Goal: Information Seeking & Learning: Check status

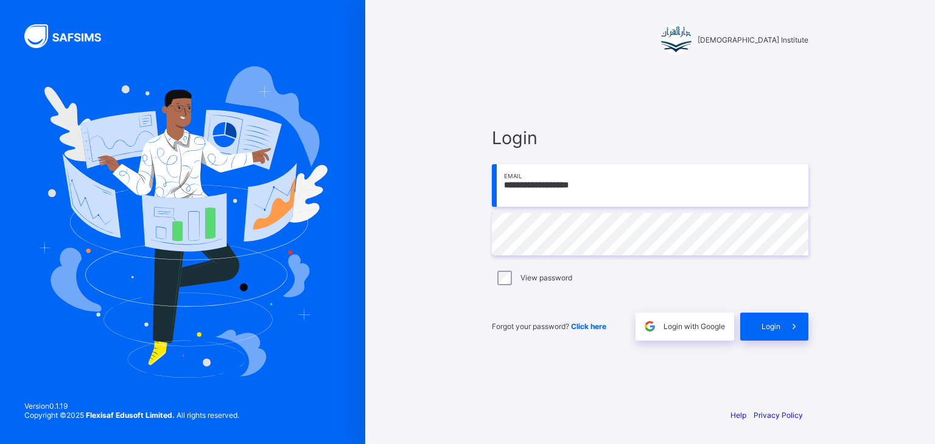
click at [544, 279] on label "View password" at bounding box center [547, 277] width 52 height 9
click at [762, 332] on div "Login" at bounding box center [774, 327] width 68 height 28
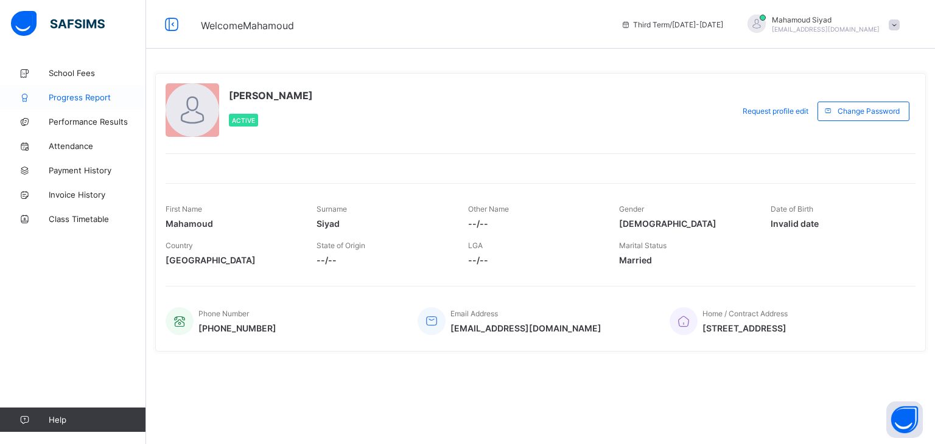
click at [93, 100] on span "Progress Report" at bounding box center [97, 98] width 97 height 10
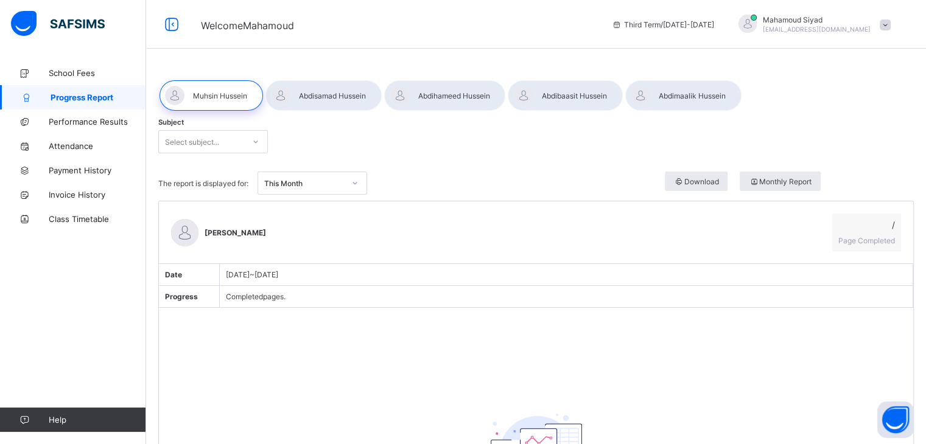
click at [220, 153] on div "Subject Select subject..." at bounding box center [536, 141] width 756 height 47
click at [223, 147] on div "Select subject..." at bounding box center [201, 141] width 85 height 17
click at [337, 149] on div "Subject Select subject..." at bounding box center [536, 141] width 756 height 47
click at [782, 180] on span "Monthly Report" at bounding box center [780, 181] width 63 height 9
click at [222, 95] on div at bounding box center [211, 95] width 103 height 30
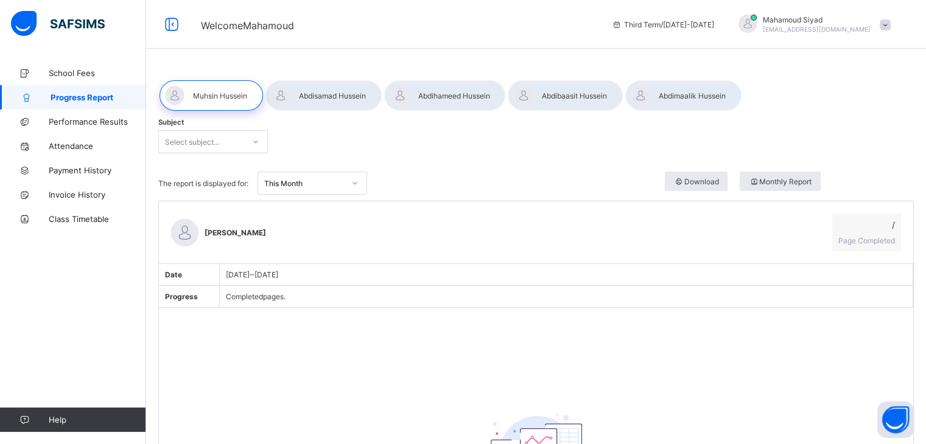
click at [684, 102] on div at bounding box center [683, 95] width 116 height 30
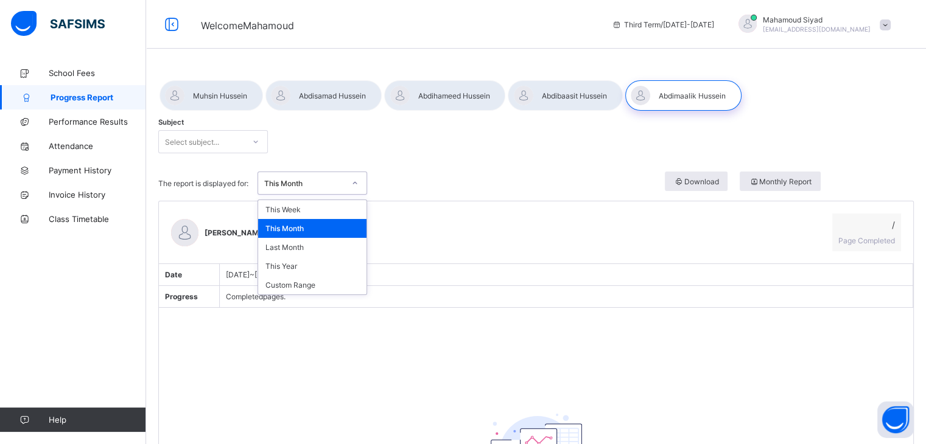
click at [320, 182] on div "This Month" at bounding box center [304, 183] width 80 height 9
click at [305, 225] on div "This Month" at bounding box center [312, 228] width 108 height 19
click at [318, 187] on div "This Month" at bounding box center [304, 183] width 80 height 9
click at [316, 248] on div "Last Month" at bounding box center [312, 247] width 108 height 19
click at [329, 181] on div "Last Month" at bounding box center [304, 183] width 80 height 9
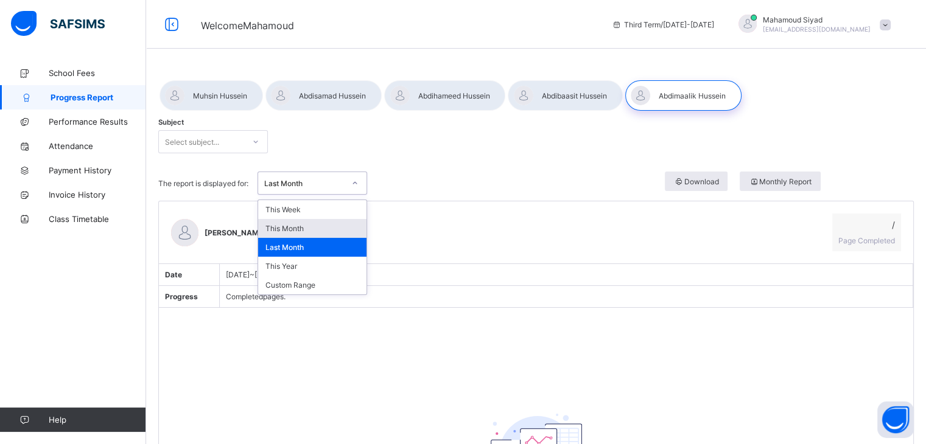
click at [311, 227] on div "This Month" at bounding box center [312, 228] width 108 height 19
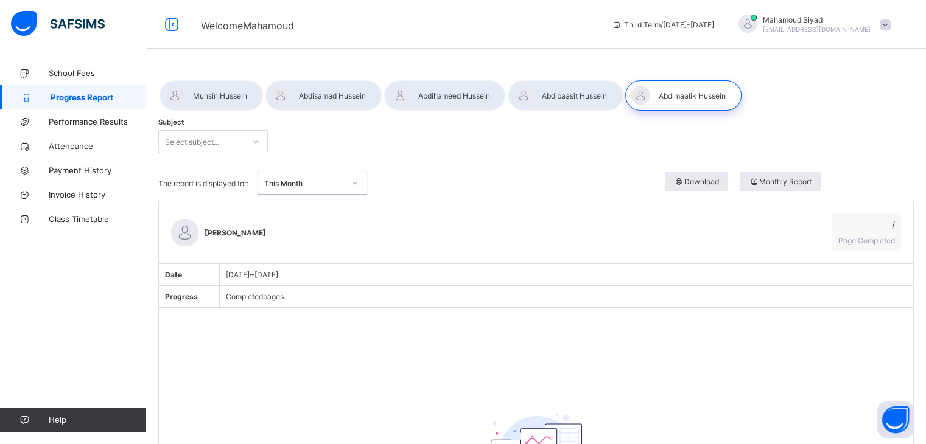
click at [247, 147] on div at bounding box center [255, 141] width 21 height 19
click at [255, 142] on icon at bounding box center [256, 142] width 4 height 2
click at [255, 142] on icon at bounding box center [255, 142] width 7 height 12
click at [808, 182] on span "Monthly Report" at bounding box center [780, 181] width 63 height 9
click at [100, 125] on span "Performance Results" at bounding box center [97, 122] width 97 height 10
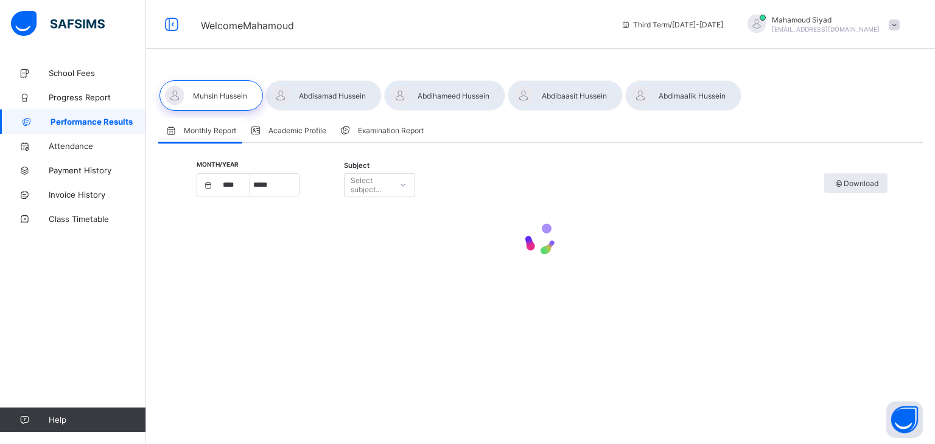
select select "****"
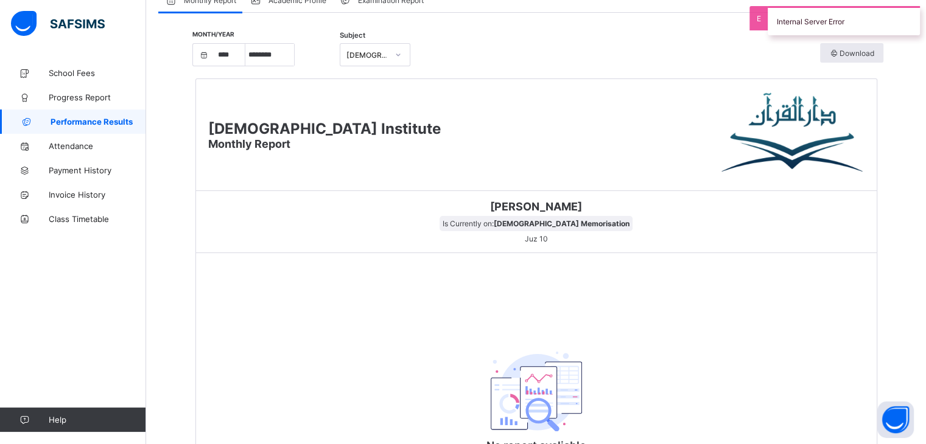
scroll to position [61, 0]
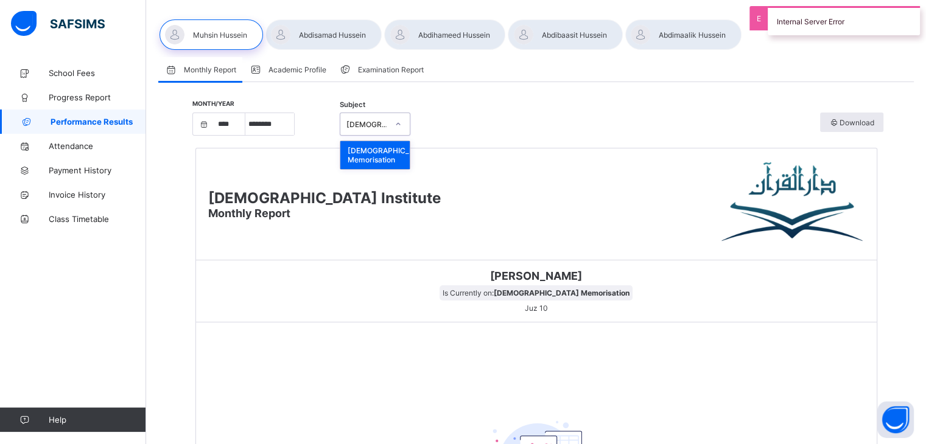
click at [369, 122] on div "[DEMOGRAPHIC_DATA] Memorisation" at bounding box center [367, 124] width 42 height 9
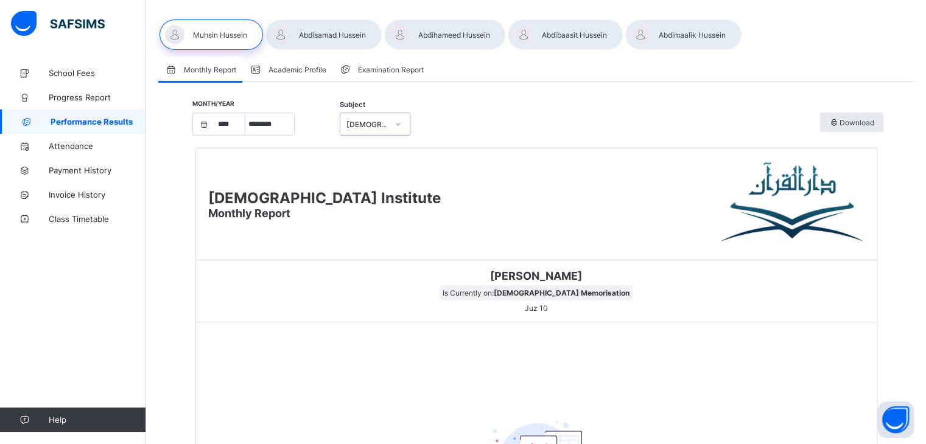
click at [387, 71] on span "Examination Report" at bounding box center [391, 69] width 66 height 9
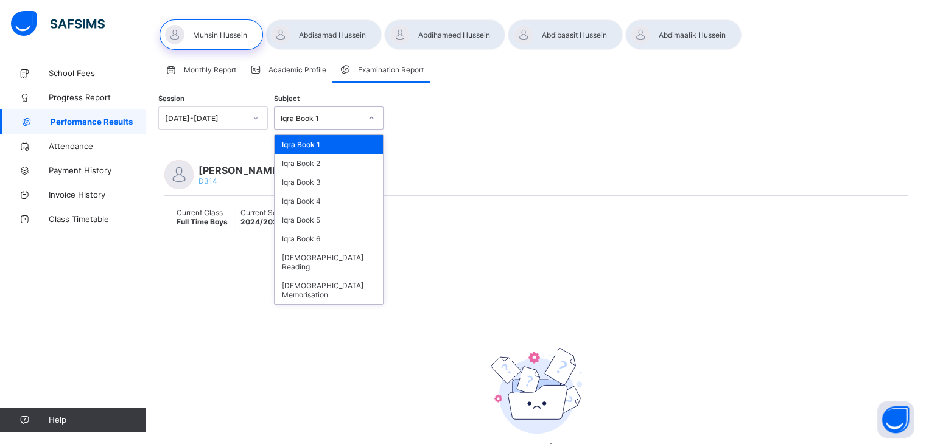
click at [351, 117] on div "Iqra Book 1" at bounding box center [321, 118] width 80 height 9
click at [340, 276] on div "[DEMOGRAPHIC_DATA] Memorisation" at bounding box center [329, 290] width 108 height 28
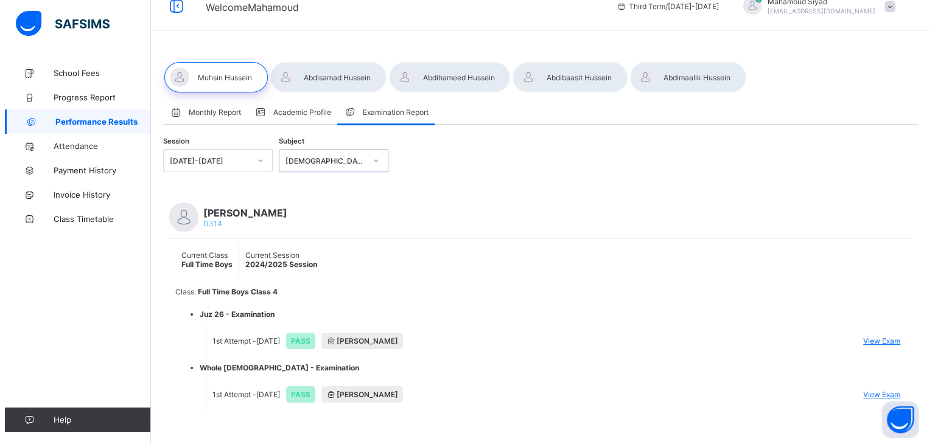
scroll to position [35, 0]
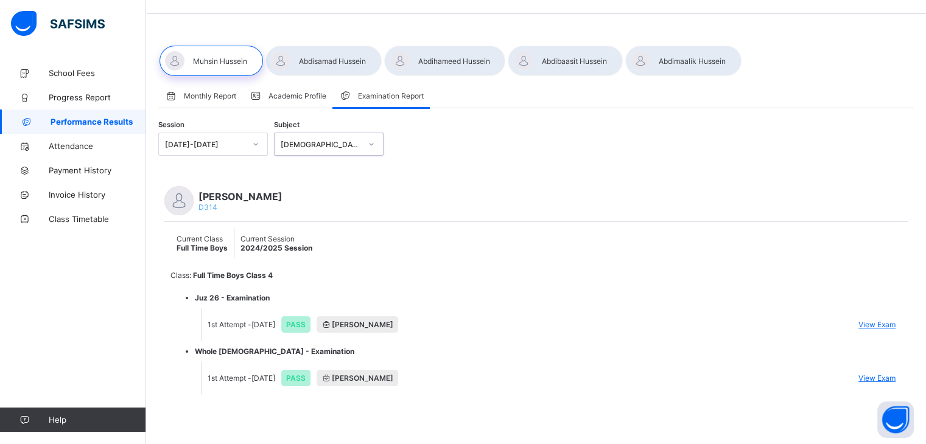
click at [879, 325] on span "View Exam" at bounding box center [876, 324] width 37 height 9
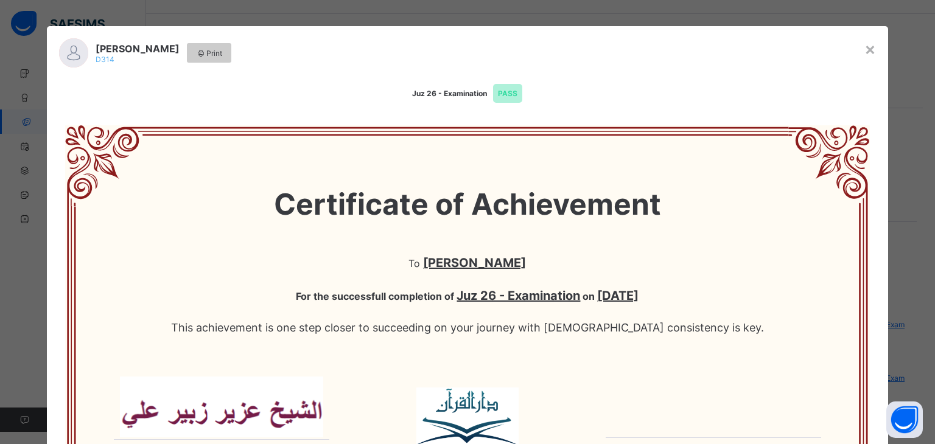
scroll to position [0, 0]
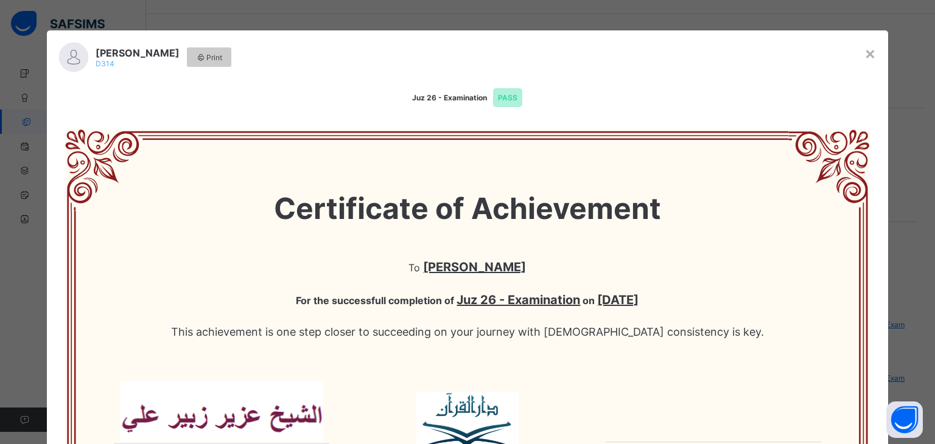
click at [660, 82] on div "Muhsin Hussein D314 Print" at bounding box center [456, 57] width 818 height 54
click at [211, 61] on span "Print" at bounding box center [209, 57] width 26 height 9
click at [866, 56] on div "×" at bounding box center [870, 53] width 12 height 21
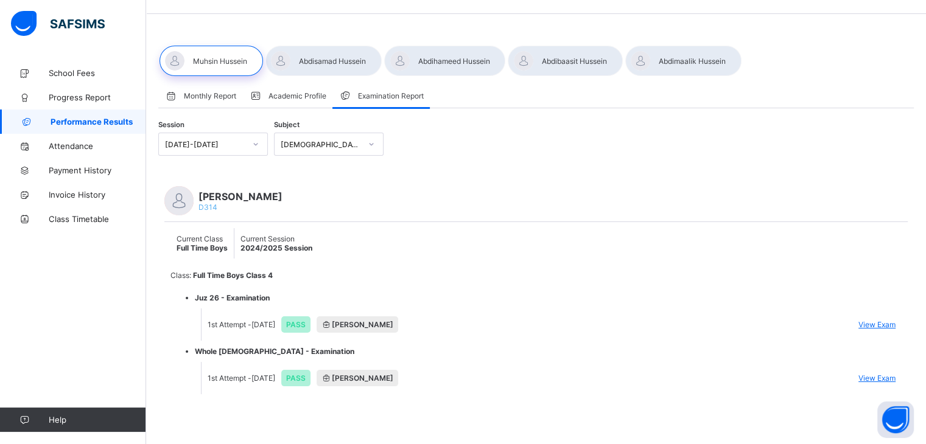
click at [877, 378] on span "View Exam" at bounding box center [876, 378] width 37 height 9
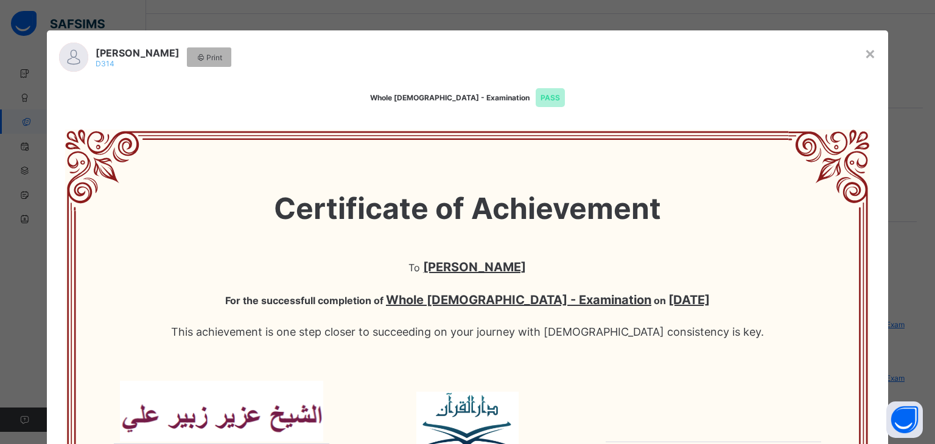
click at [206, 58] on span "Print" at bounding box center [209, 57] width 26 height 9
click at [864, 54] on div "×" at bounding box center [870, 53] width 12 height 21
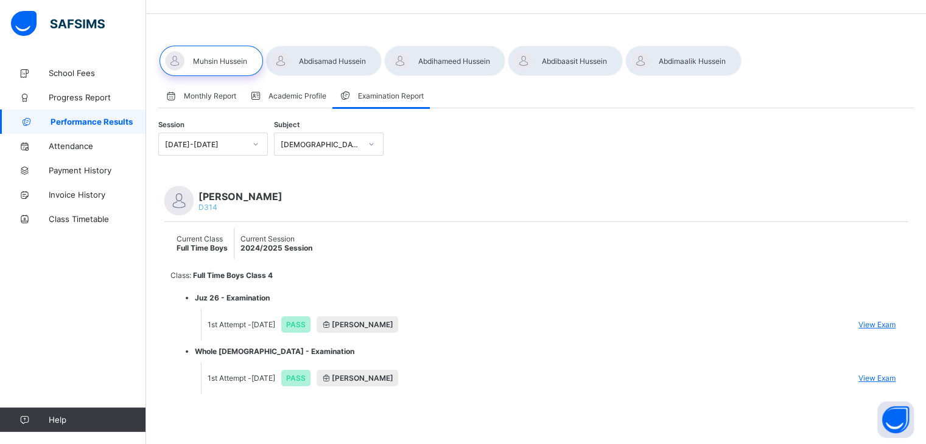
click at [207, 149] on div "2024-2025" at bounding box center [201, 144] width 85 height 17
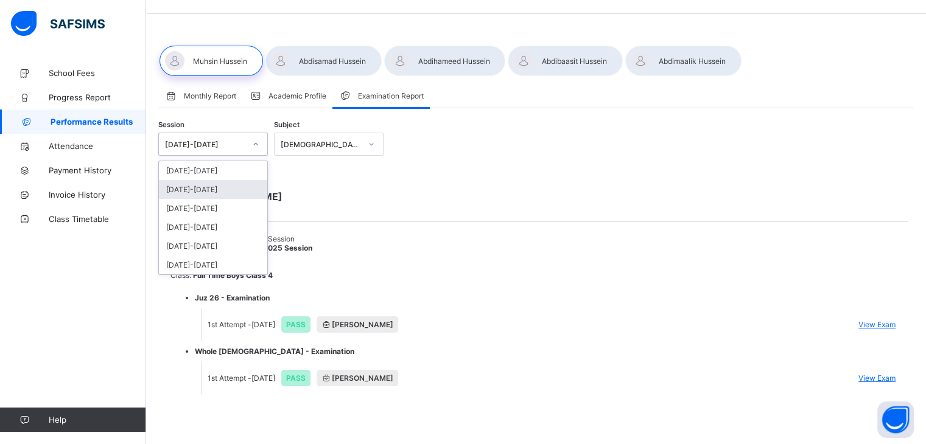
click at [206, 189] on div "2023-2024" at bounding box center [213, 189] width 108 height 19
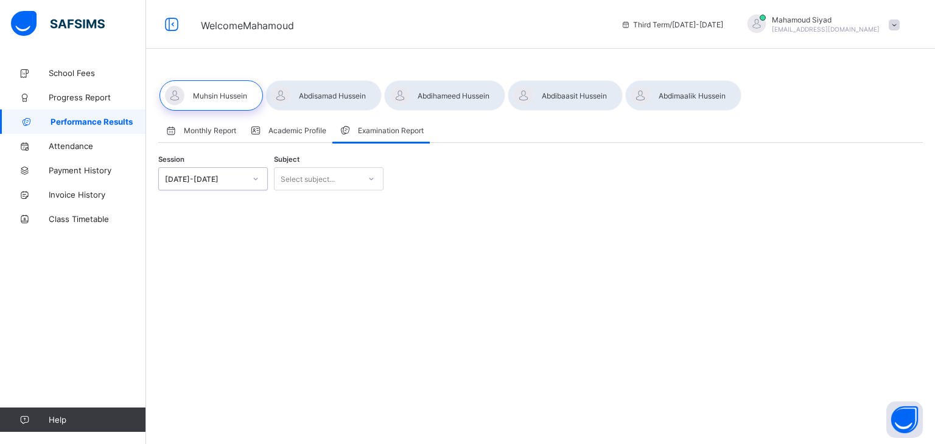
click at [307, 181] on div "Select subject..." at bounding box center [308, 178] width 54 height 23
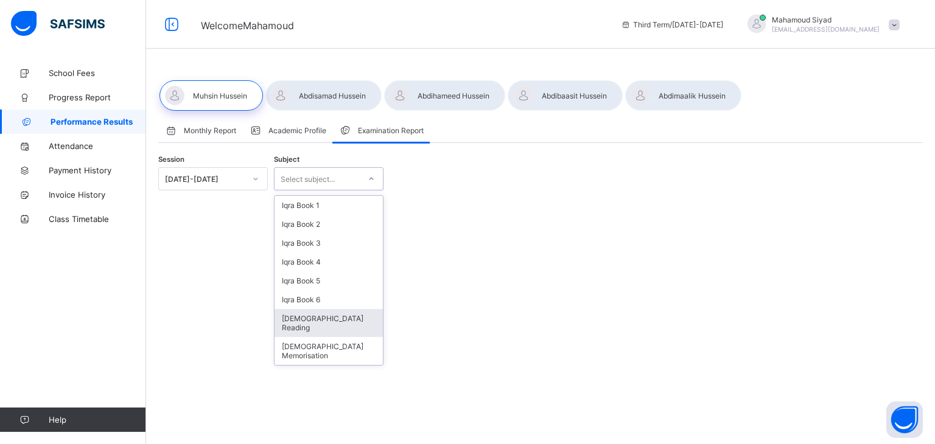
click at [338, 318] on div "Quran Reading" at bounding box center [329, 323] width 108 height 28
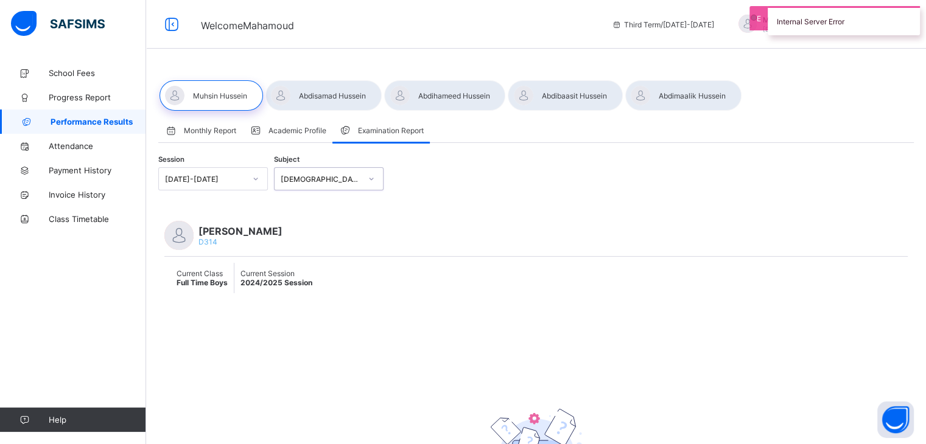
click at [336, 181] on div "Quran Reading" at bounding box center [321, 179] width 80 height 9
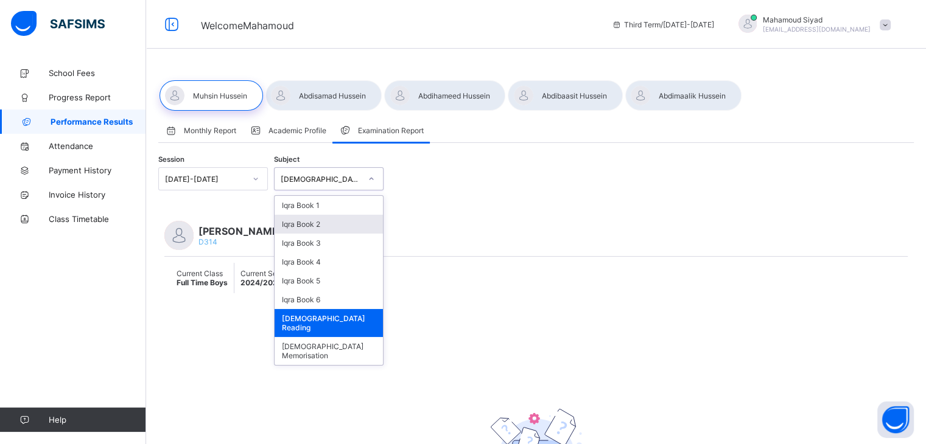
click at [326, 228] on div "Iqra Book 2" at bounding box center [329, 224] width 108 height 19
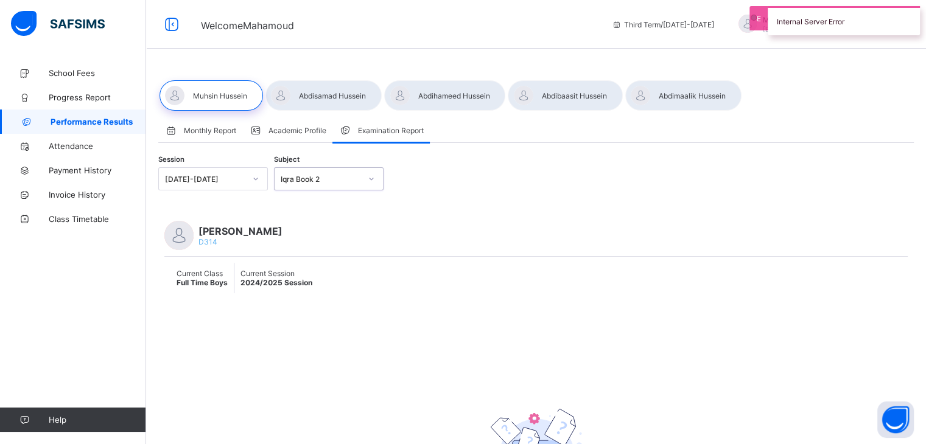
click at [243, 179] on div "2023-2024" at bounding box center [205, 179] width 80 height 9
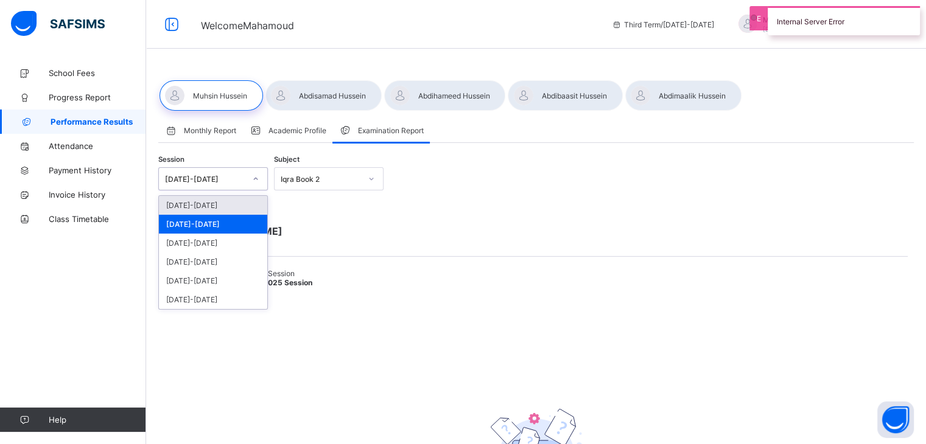
click at [201, 206] on div "2024-2025" at bounding box center [213, 205] width 108 height 19
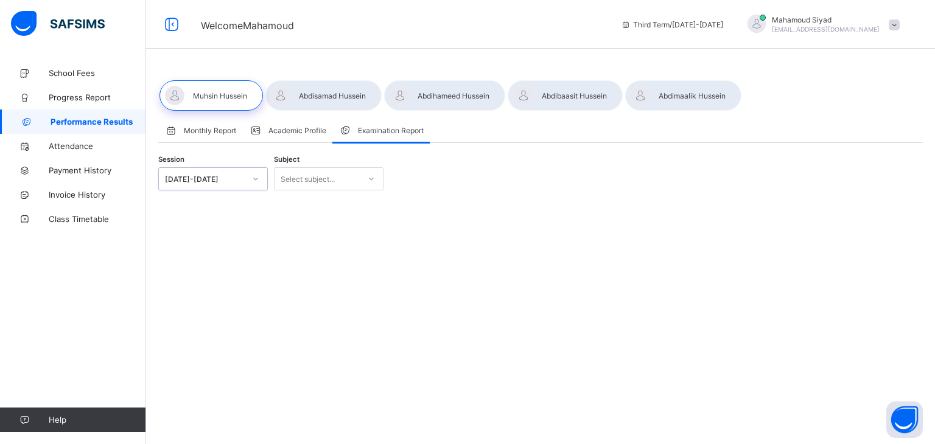
click at [338, 184] on div "Select subject..." at bounding box center [317, 178] width 85 height 17
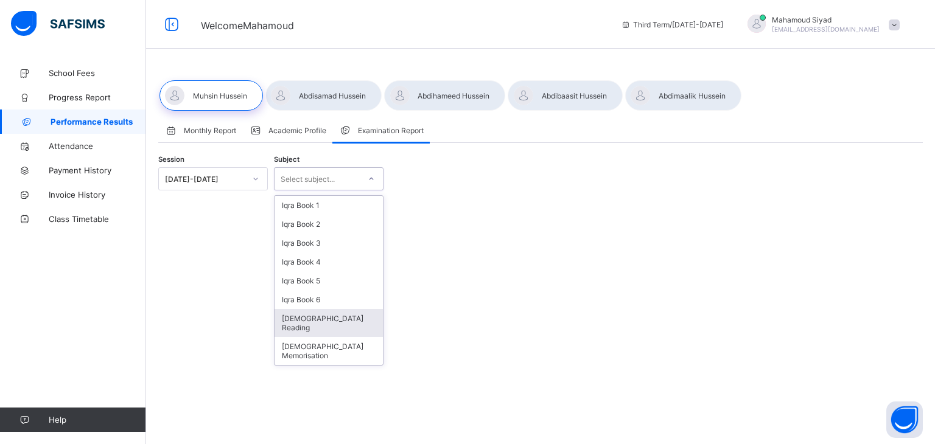
click at [337, 317] on div "Quran Reading" at bounding box center [329, 323] width 108 height 28
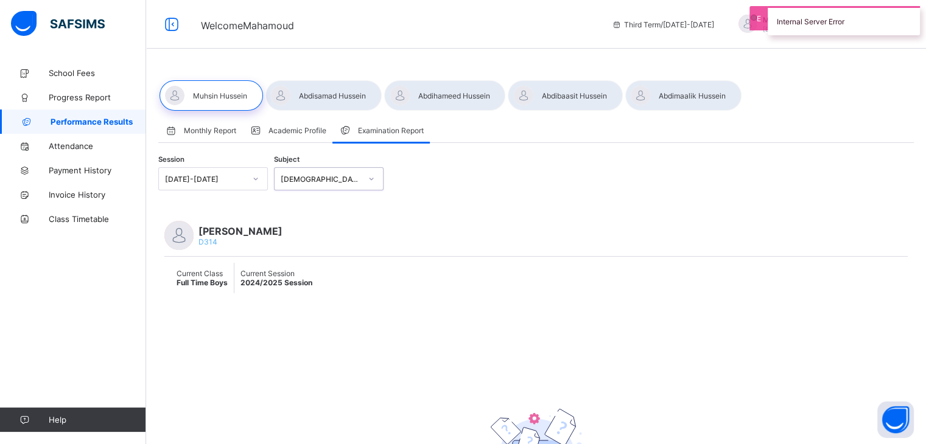
scroll to position [122, 0]
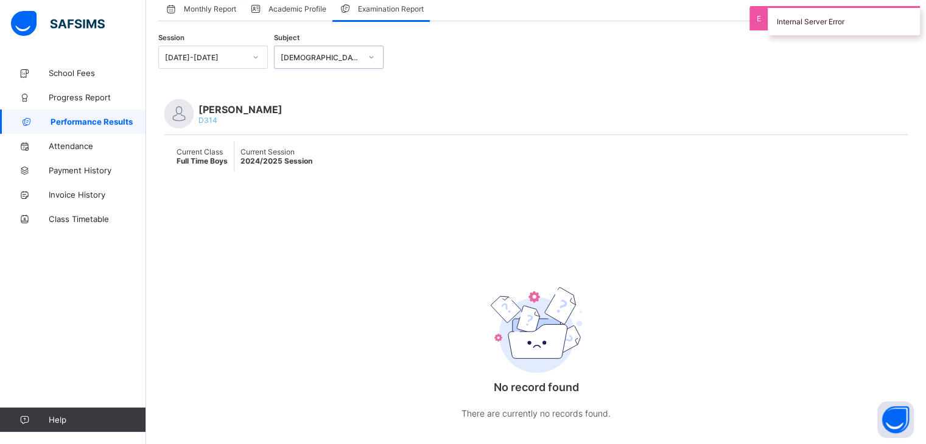
click at [332, 61] on div "Quran Reading" at bounding box center [321, 57] width 80 height 9
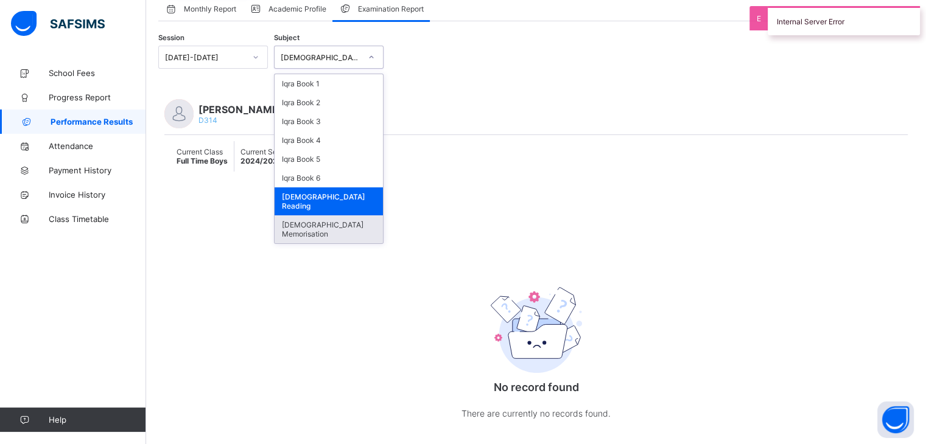
click at [333, 219] on div "[DEMOGRAPHIC_DATA] Memorisation" at bounding box center [329, 230] width 108 height 28
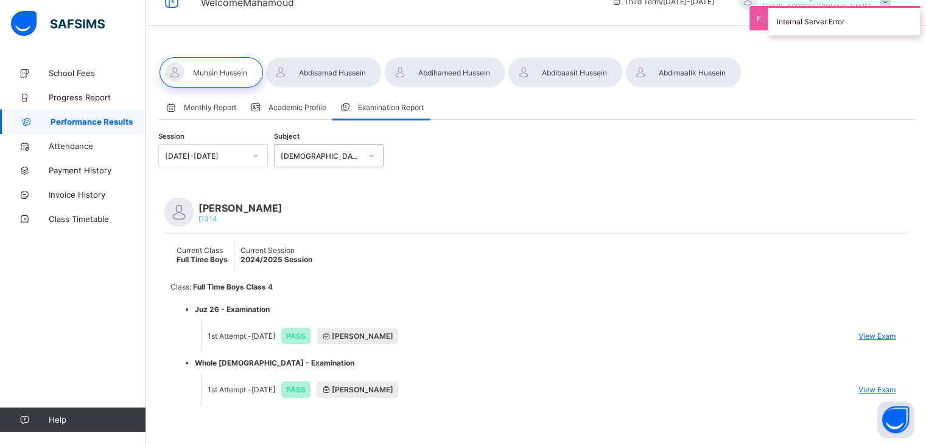
scroll to position [35, 0]
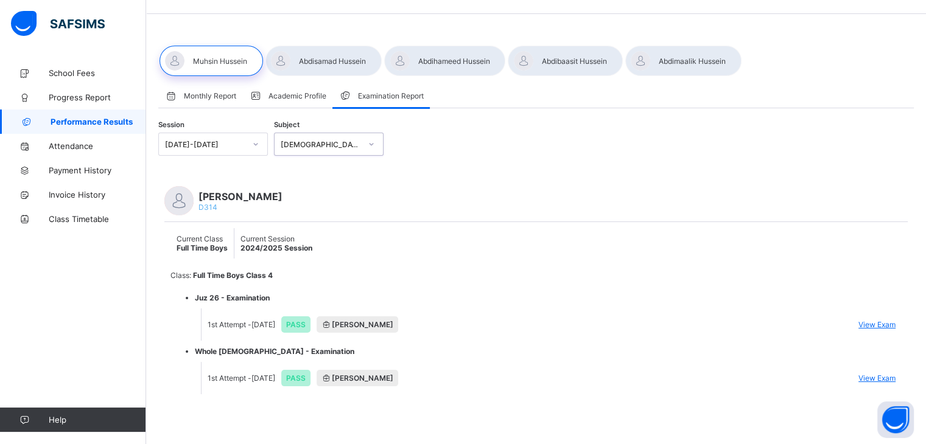
click at [449, 60] on div at bounding box center [444, 61] width 121 height 30
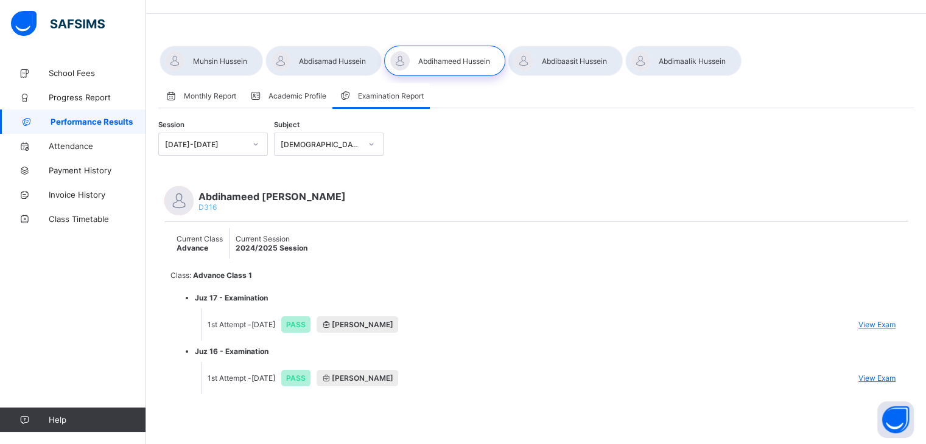
scroll to position [0, 0]
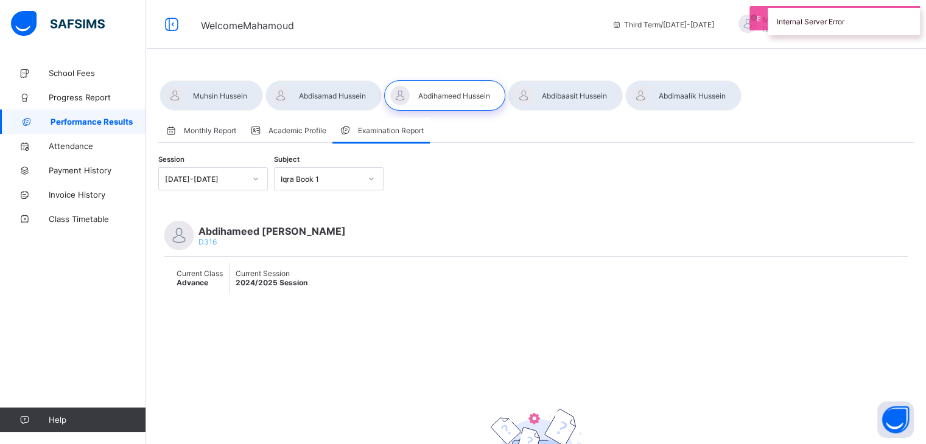
click at [344, 177] on div "Iqra Book 1" at bounding box center [321, 179] width 80 height 9
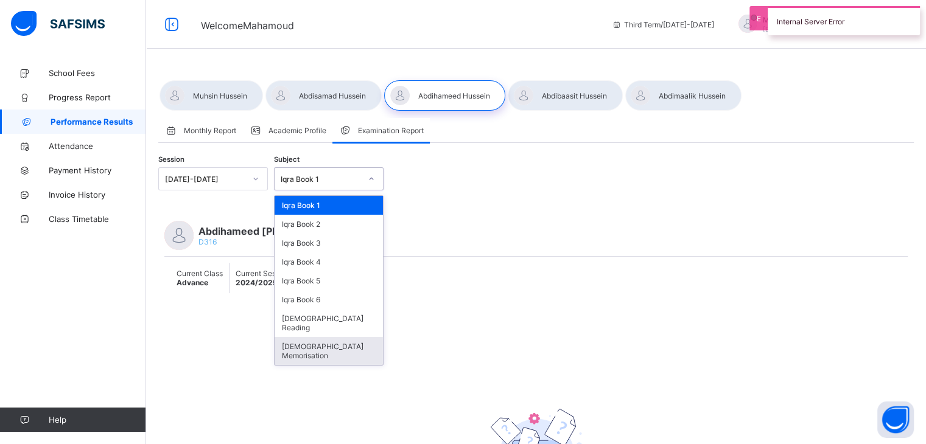
click at [327, 340] on div "[DEMOGRAPHIC_DATA] Memorisation" at bounding box center [329, 351] width 108 height 28
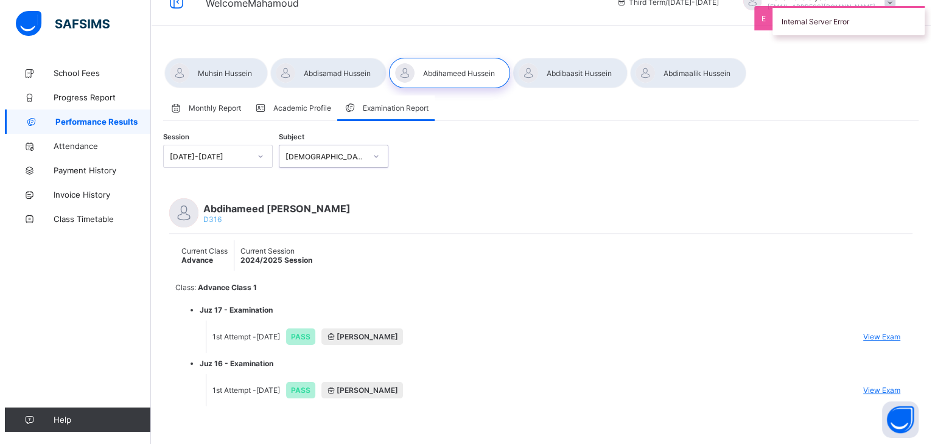
scroll to position [35, 0]
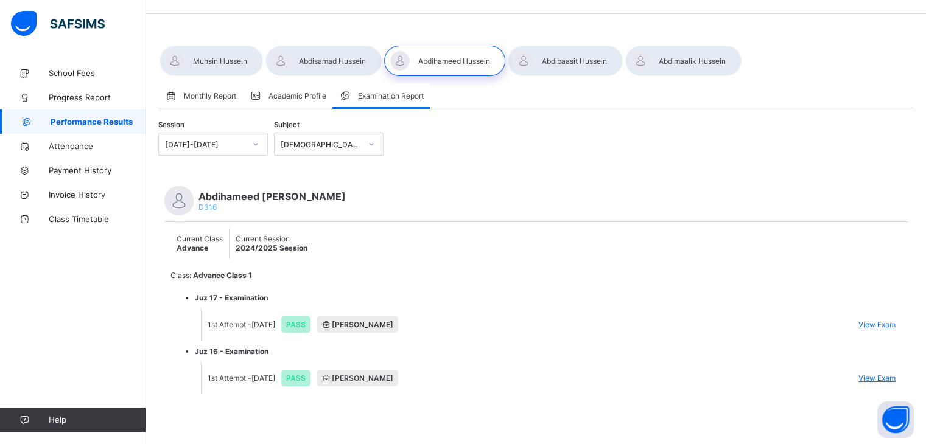
click at [877, 322] on span "View Exam" at bounding box center [876, 324] width 37 height 9
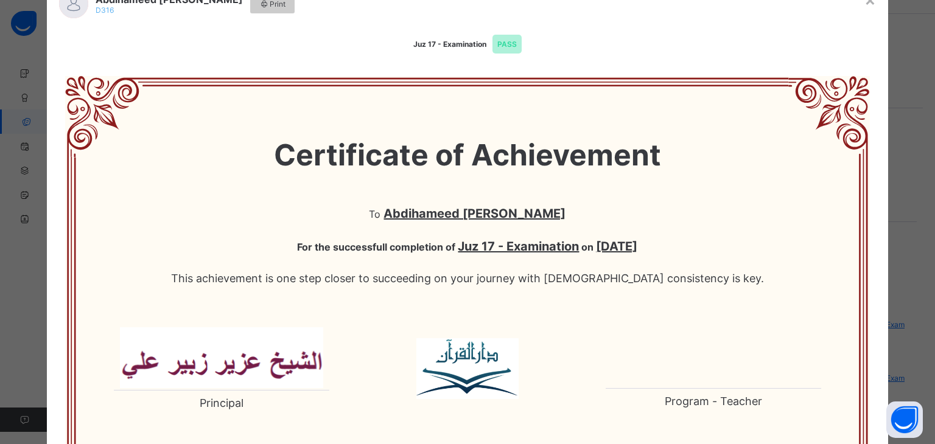
scroll to position [0, 0]
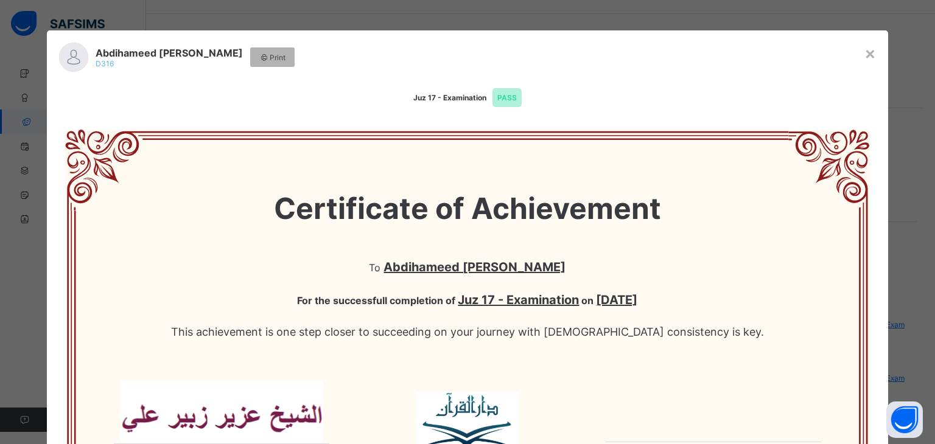
click at [259, 59] on span "Print" at bounding box center [272, 57] width 26 height 9
click at [864, 54] on div "×" at bounding box center [870, 53] width 12 height 21
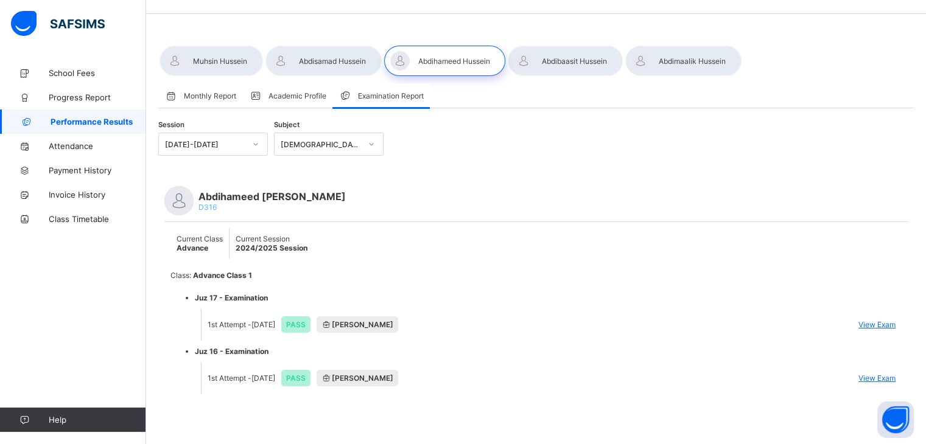
click at [882, 377] on span "View Exam" at bounding box center [876, 378] width 37 height 9
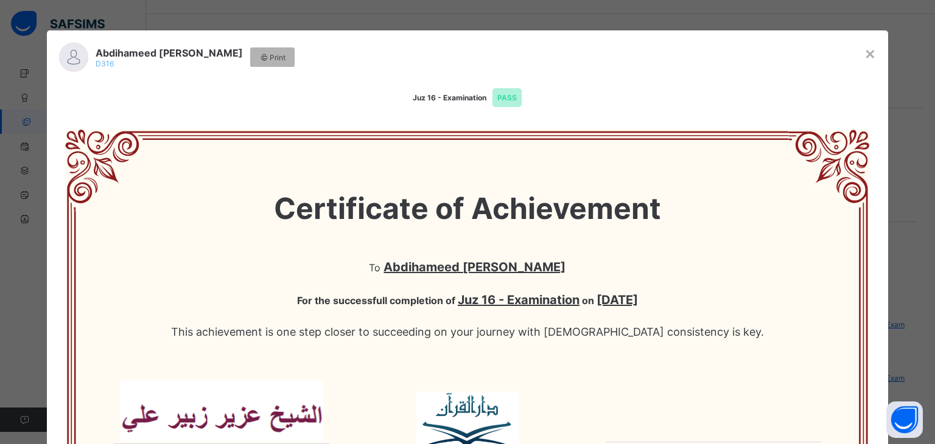
click at [259, 57] on span "Print" at bounding box center [272, 57] width 26 height 9
click at [864, 52] on div "×" at bounding box center [870, 53] width 12 height 21
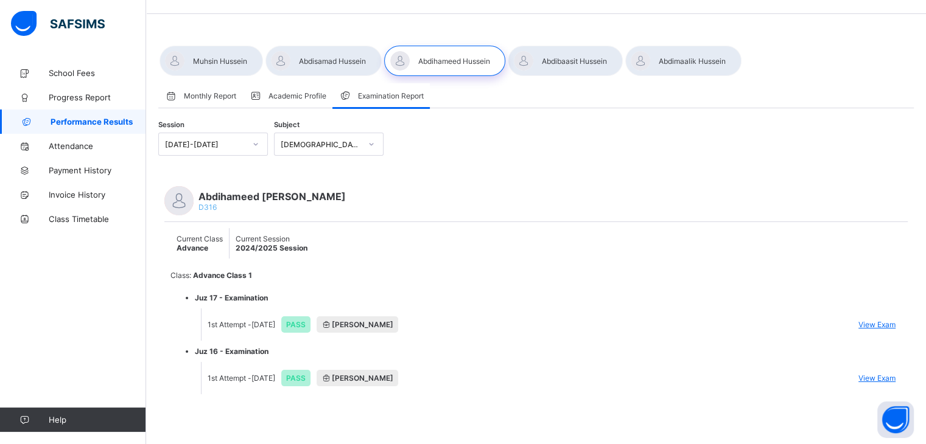
click at [206, 205] on span "D316" at bounding box center [207, 207] width 18 height 9
click at [219, 91] on span "Monthly Report" at bounding box center [210, 95] width 52 height 9
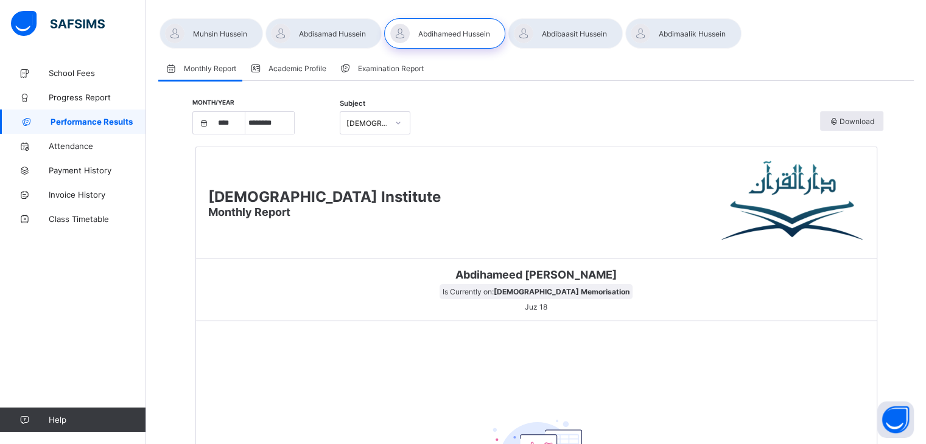
scroll to position [35, 0]
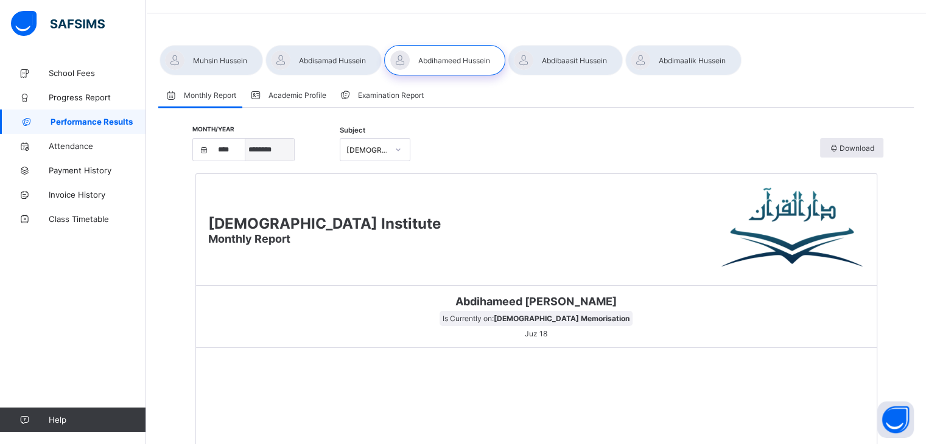
click at [286, 154] on select "***** ******** ***** ***** *** **** **** ****** ********* ******* ******** ****…" at bounding box center [269, 150] width 49 height 22
click at [250, 161] on select "***** ******** ***** ***** *** **** **** ****** ********* ******* ******** ****…" at bounding box center [269, 150] width 49 height 22
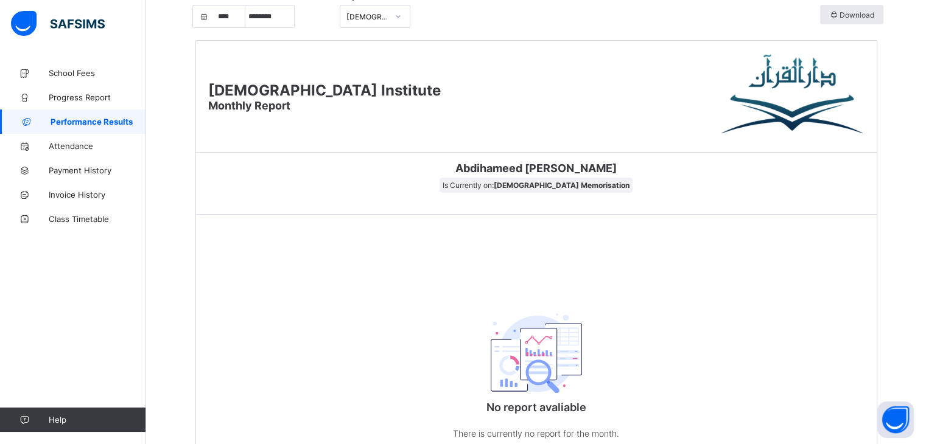
scroll to position [52, 0]
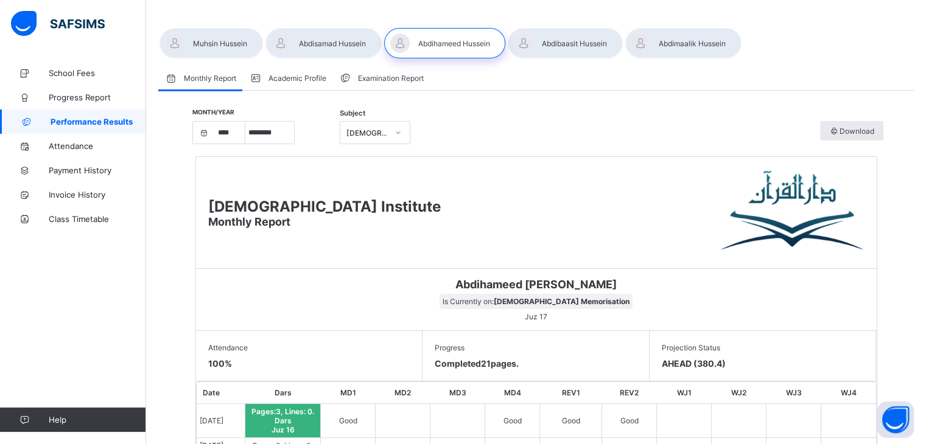
click at [860, 131] on span "Download" at bounding box center [851, 131] width 45 height 9
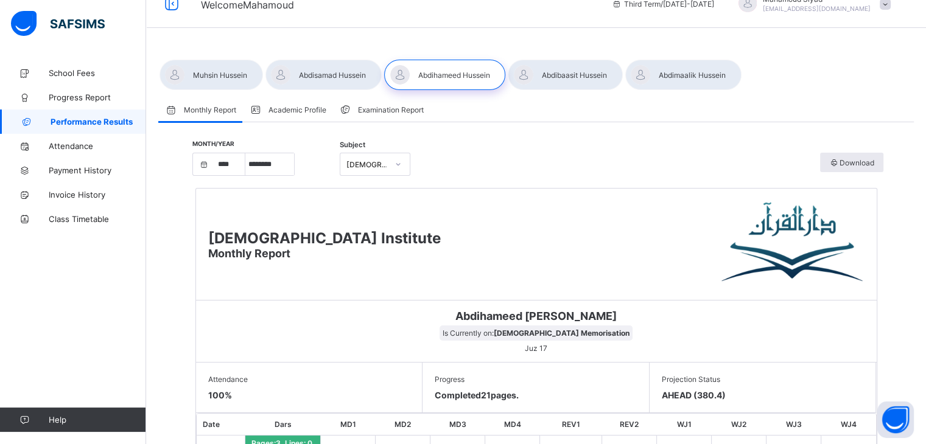
scroll to position [0, 0]
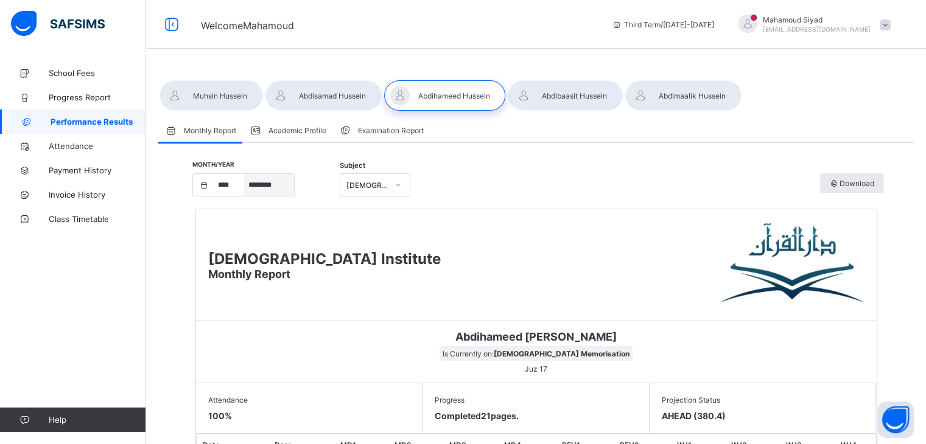
click at [277, 192] on select "***** ******** ***** ***** *** **** **** ****** ********* ******* ******** ****…" at bounding box center [269, 185] width 49 height 22
click at [250, 174] on select "***** ******** ***** ***** *** **** **** ****** ********* ******* ******** ****…" at bounding box center [269, 185] width 49 height 22
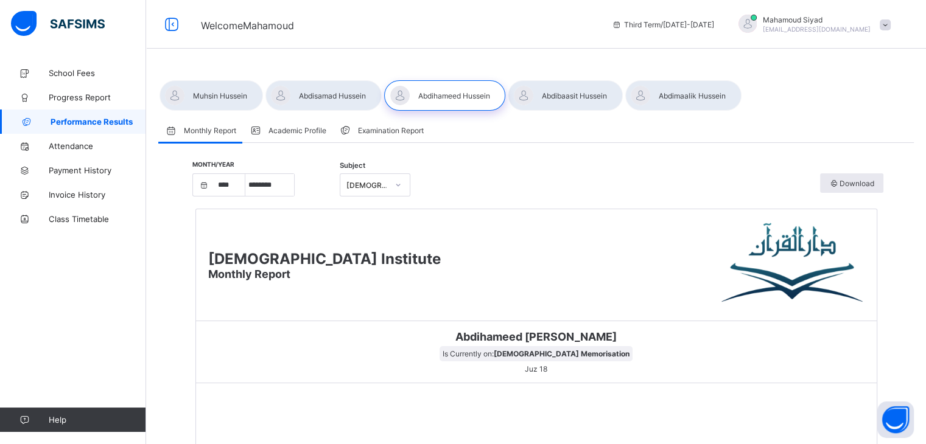
click at [559, 100] on div at bounding box center [565, 95] width 114 height 30
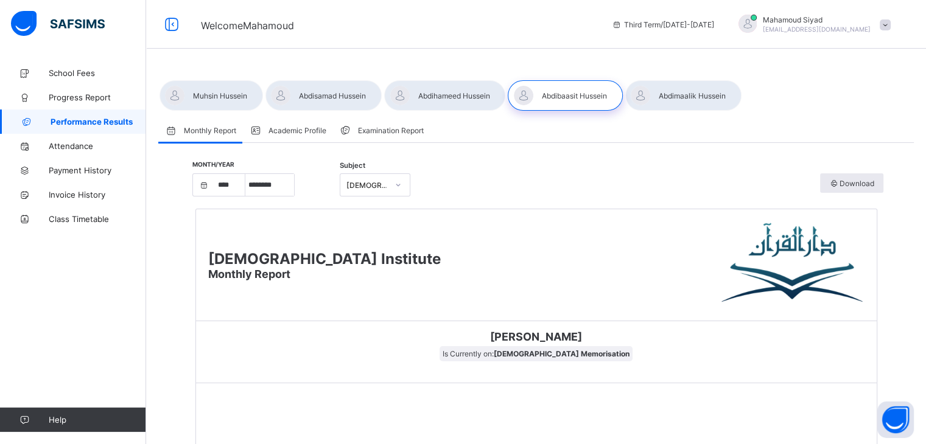
click at [392, 186] on div at bounding box center [398, 184] width 21 height 19
click at [292, 191] on select "***** ******** ***** ***** *** **** **** ****** ********* ******* ******** ****…" at bounding box center [269, 185] width 49 height 22
select select "*"
click at [250, 174] on select "***** ******** ***** ***** *** **** **** ****** ********* ******* ******** ****…" at bounding box center [269, 185] width 49 height 22
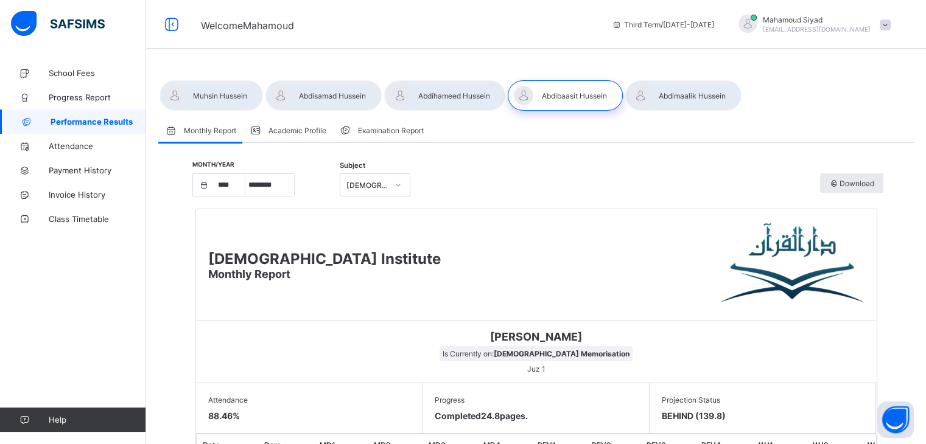
click at [373, 132] on span "Examination Report" at bounding box center [391, 130] width 66 height 9
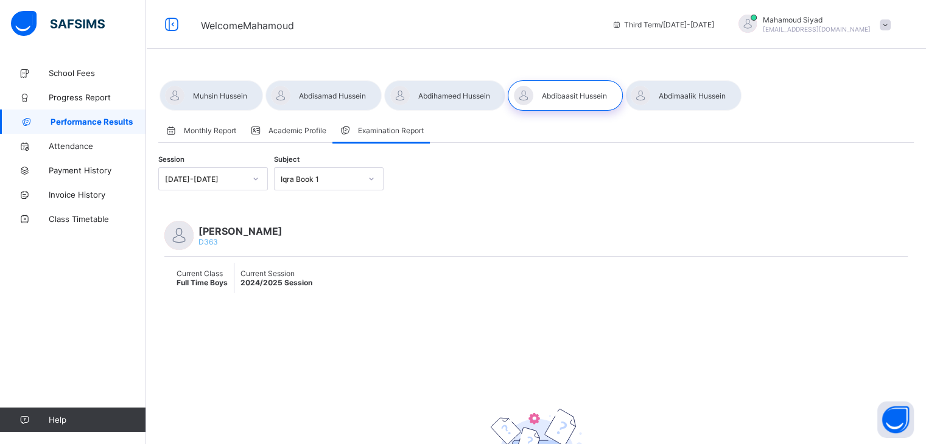
click at [370, 176] on icon at bounding box center [371, 179] width 7 height 12
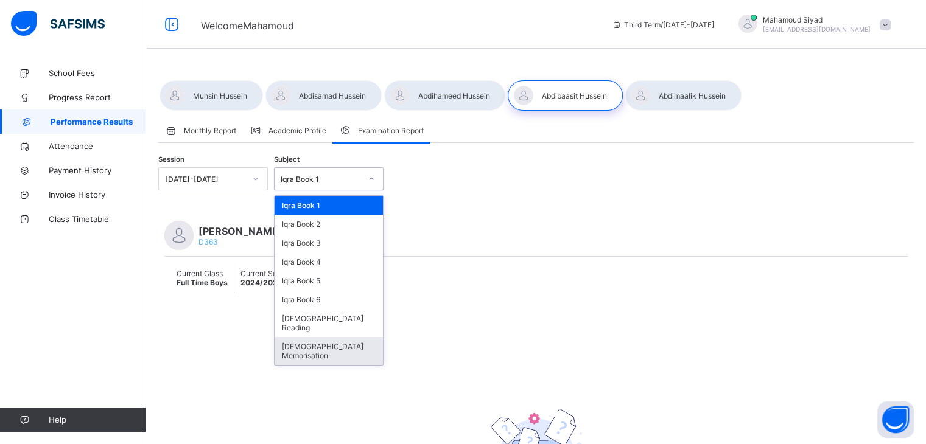
click at [345, 339] on div "[DEMOGRAPHIC_DATA] Memorisation" at bounding box center [329, 351] width 108 height 28
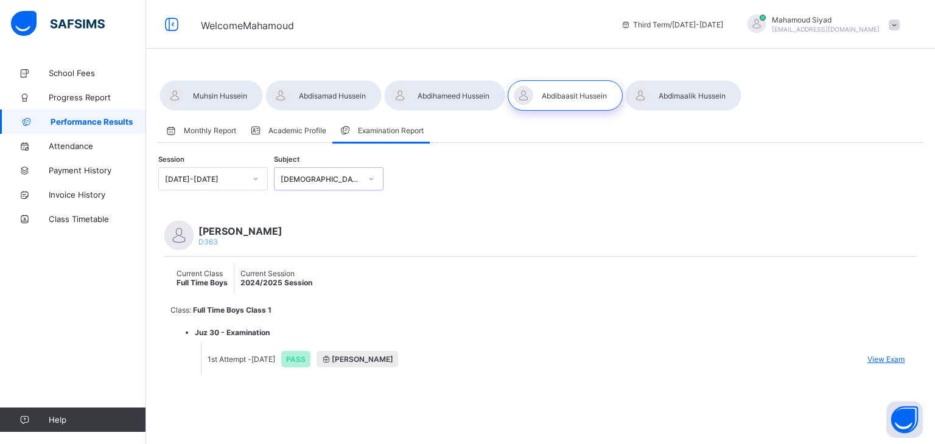
click at [876, 363] on span "View Exam" at bounding box center [886, 359] width 37 height 9
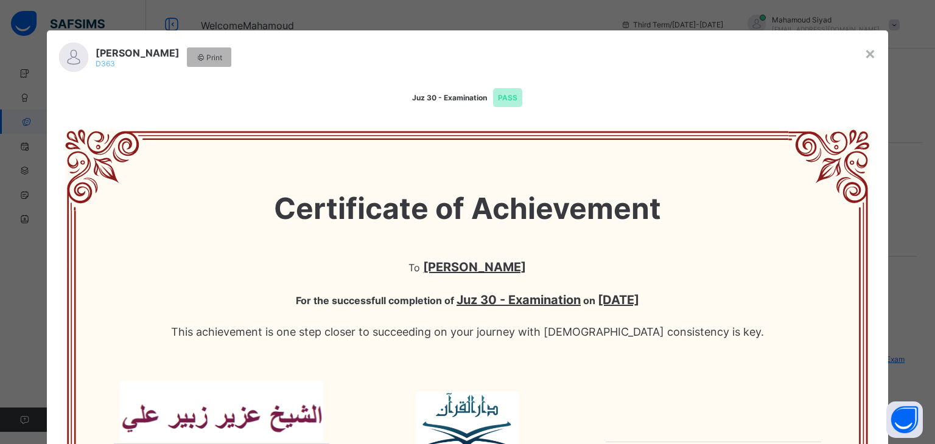
click at [206, 53] on icon at bounding box center [201, 57] width 10 height 9
click at [864, 54] on div "×" at bounding box center [870, 53] width 12 height 21
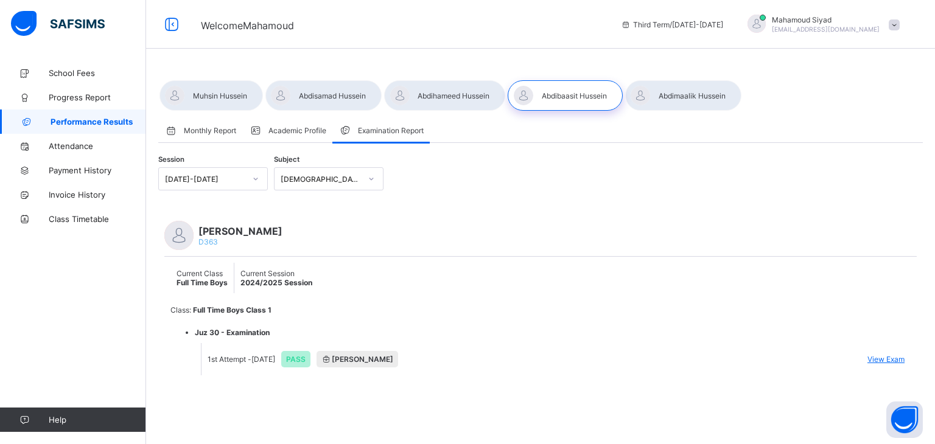
click at [298, 132] on span "Academic Profile" at bounding box center [297, 130] width 58 height 9
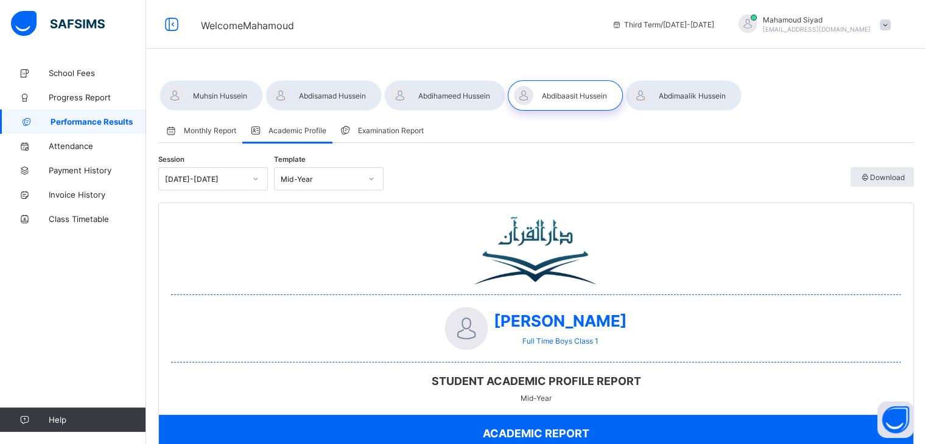
click at [881, 171] on div "Download" at bounding box center [881, 176] width 63 height 19
click at [315, 182] on div "Mid-Year" at bounding box center [321, 179] width 80 height 9
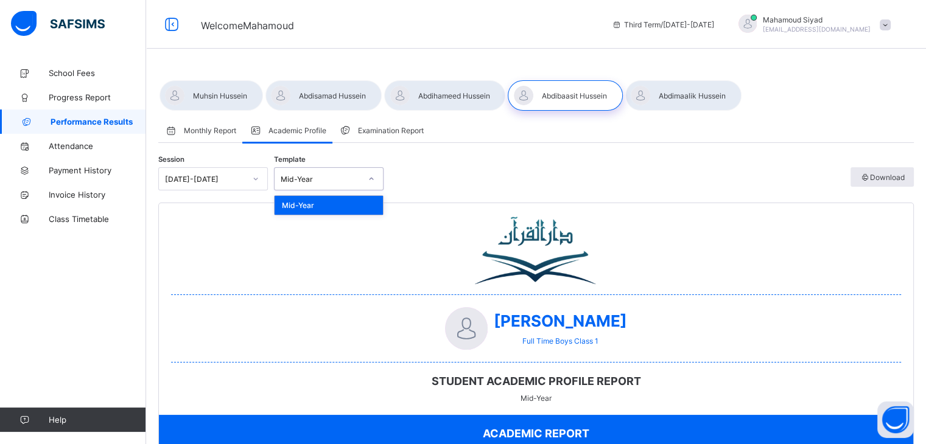
click at [315, 182] on div "Mid-Year" at bounding box center [321, 179] width 80 height 9
click at [84, 148] on span "Attendance" at bounding box center [97, 146] width 97 height 10
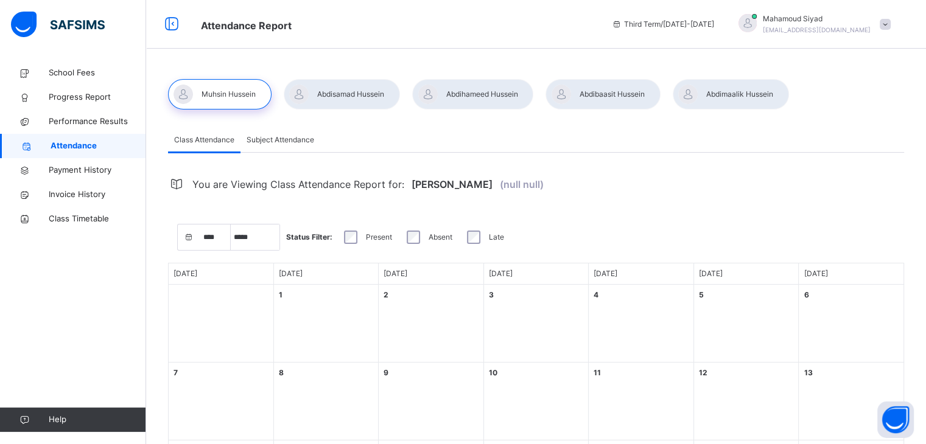
select select "****"
select select "*"
click at [731, 94] on div at bounding box center [731, 94] width 116 height 30
click at [465, 242] on div "Late" at bounding box center [485, 237] width 40 height 13
click at [342, 238] on div "Present" at bounding box center [367, 237] width 51 height 13
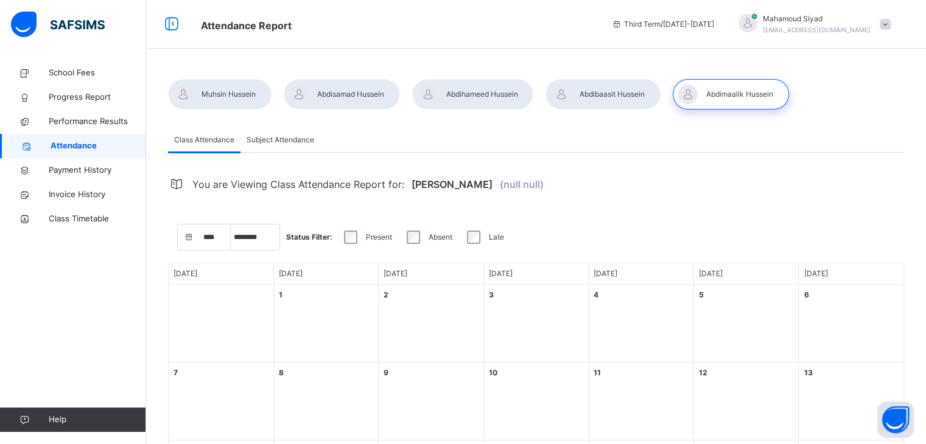
click at [296, 140] on span "Subject Attendance" at bounding box center [281, 140] width 68 height 11
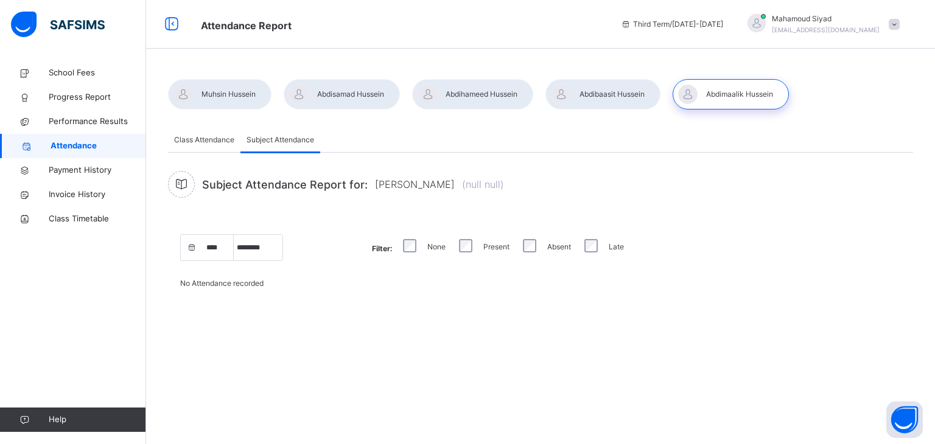
click at [601, 103] on div at bounding box center [602, 94] width 114 height 30
click at [491, 102] on div at bounding box center [472, 94] width 121 height 30
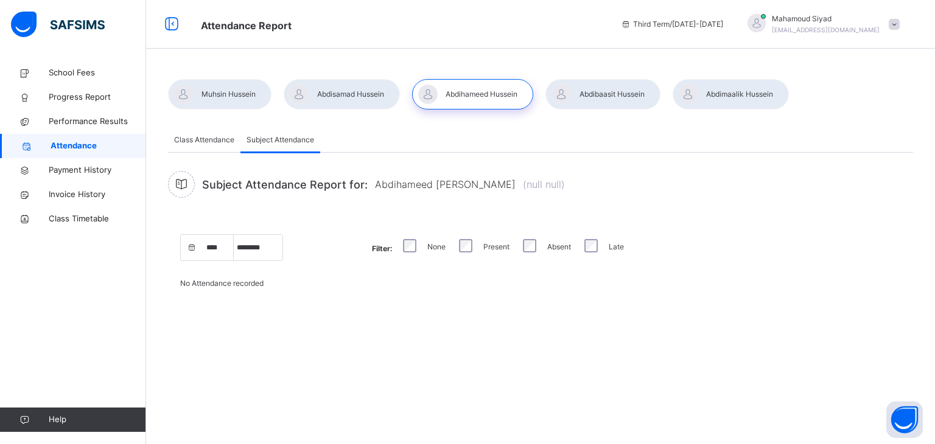
click at [331, 96] on div at bounding box center [342, 94] width 116 height 30
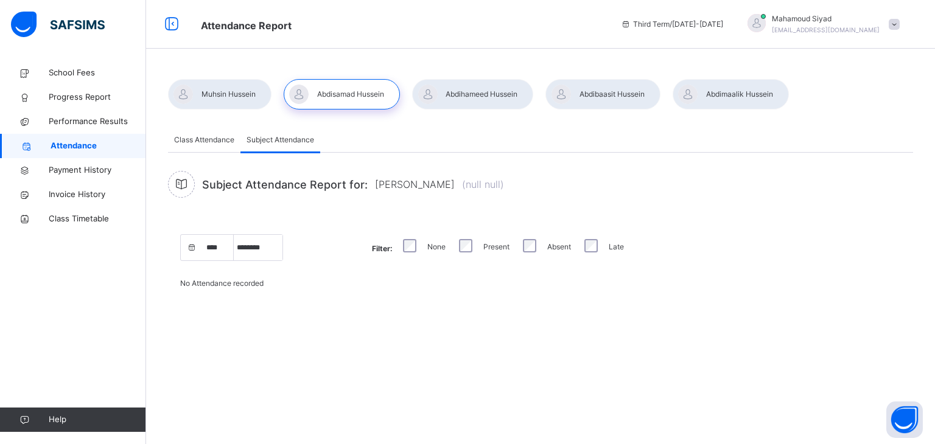
click at [251, 93] on div at bounding box center [219, 94] width 103 height 30
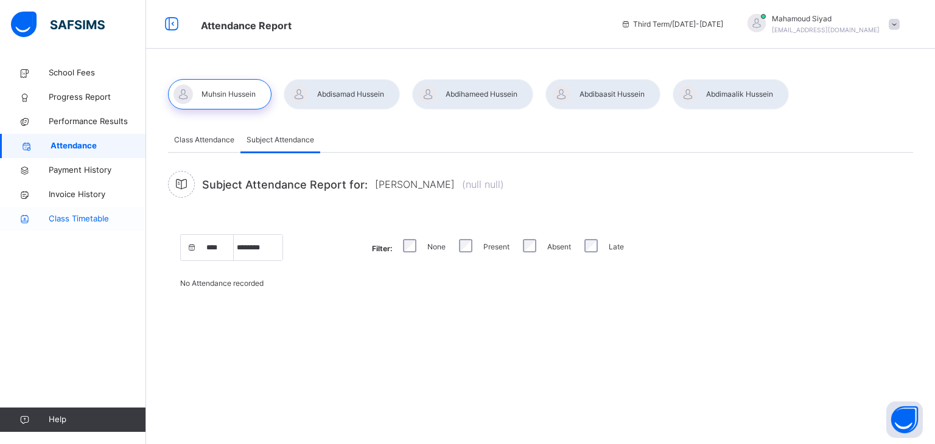
click at [80, 223] on span "Class Timetable" at bounding box center [97, 219] width 97 height 12
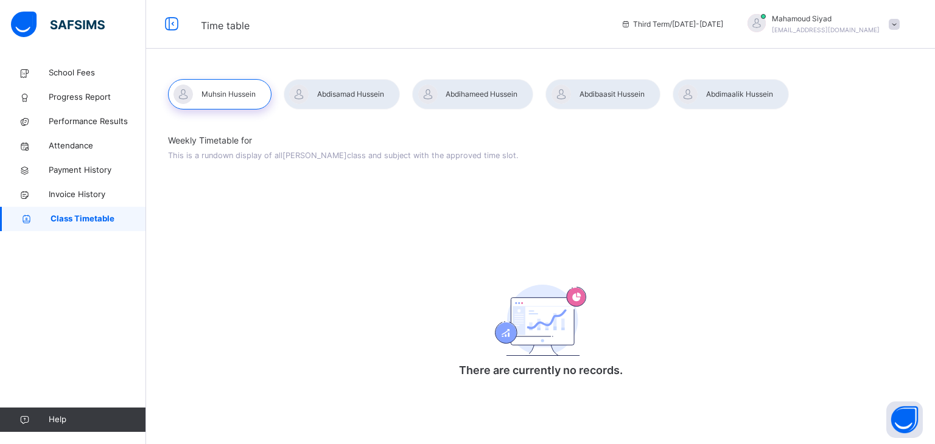
click at [898, 30] on span at bounding box center [894, 24] width 11 height 11
click at [388, 250] on div "Weekly Timetable for This is a rundown display of all Muhsin Hussein class and …" at bounding box center [540, 265] width 745 height 263
click at [468, 98] on div at bounding box center [472, 94] width 121 height 30
click at [591, 89] on div at bounding box center [602, 94] width 114 height 30
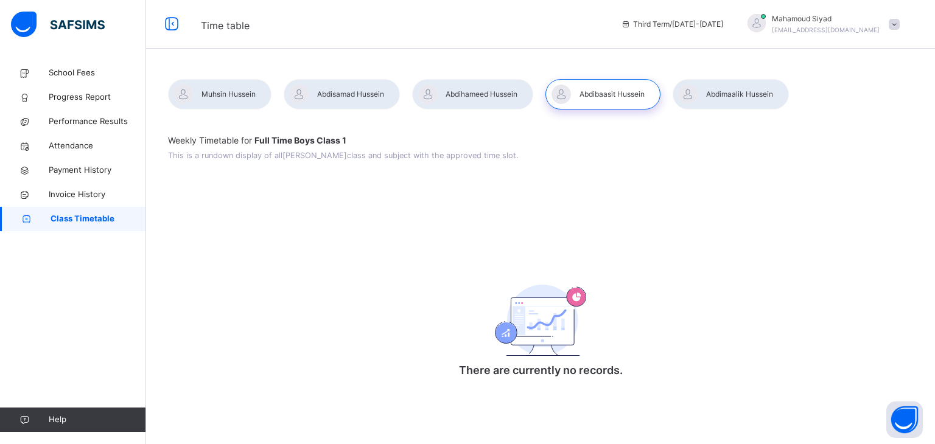
click at [739, 88] on div at bounding box center [731, 94] width 116 height 30
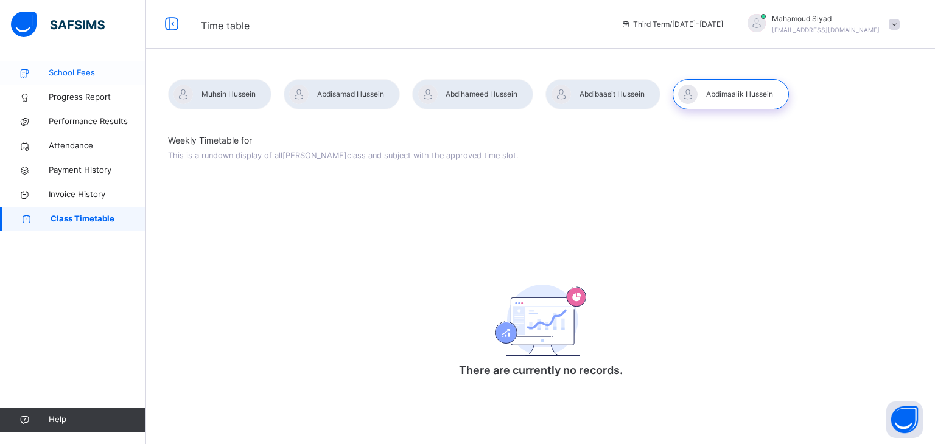
click at [79, 76] on span "School Fees" at bounding box center [97, 73] width 97 height 12
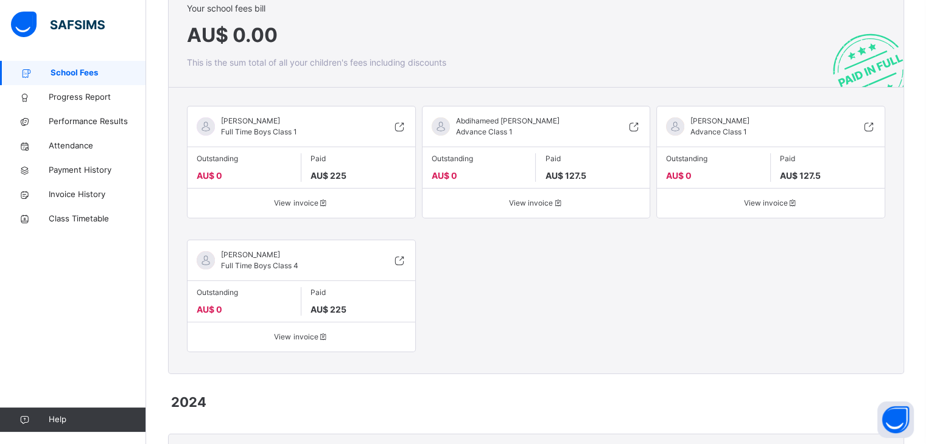
scroll to position [4444, 0]
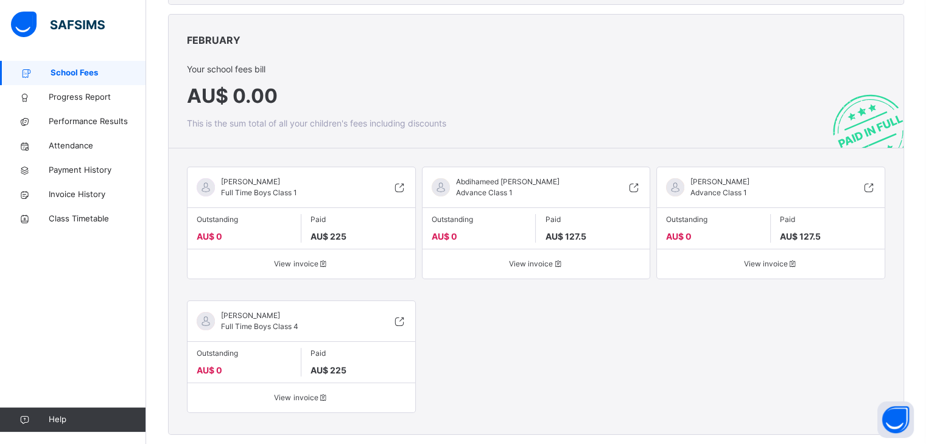
click at [301, 393] on span "View invoice" at bounding box center [301, 398] width 209 height 11
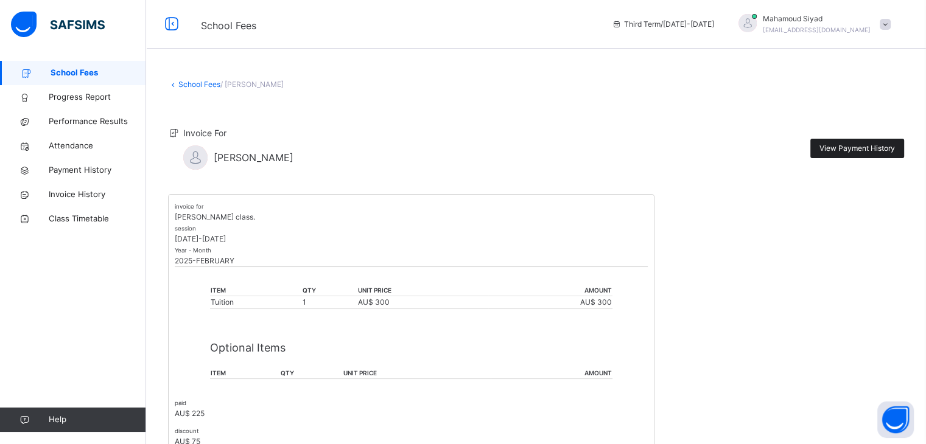
click at [850, 157] on div "View Payment History" at bounding box center [857, 148] width 94 height 19
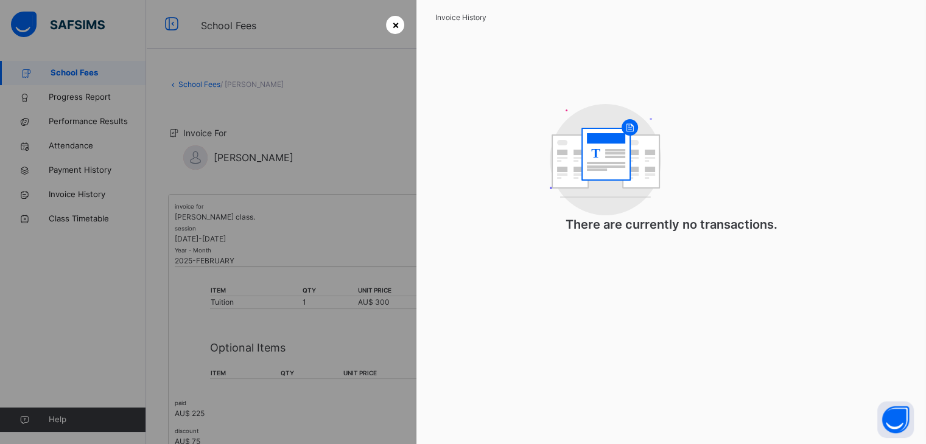
click at [386, 23] on div "×" at bounding box center [395, 25] width 18 height 18
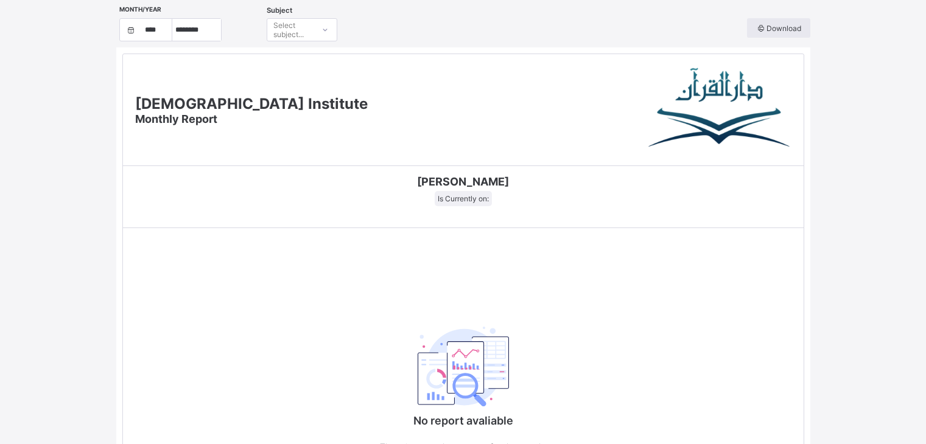
select select "****"
click at [467, 189] on span at bounding box center [463, 191] width 662 height 6
click at [328, 35] on div at bounding box center [325, 29] width 21 height 19
click at [313, 60] on div "[DEMOGRAPHIC_DATA] Memorisation" at bounding box center [302, 61] width 70 height 28
click at [209, 38] on select "***** ******** ***** ***** *** **** **** ****** ********* ******* ******** ****…" at bounding box center [196, 30] width 49 height 22
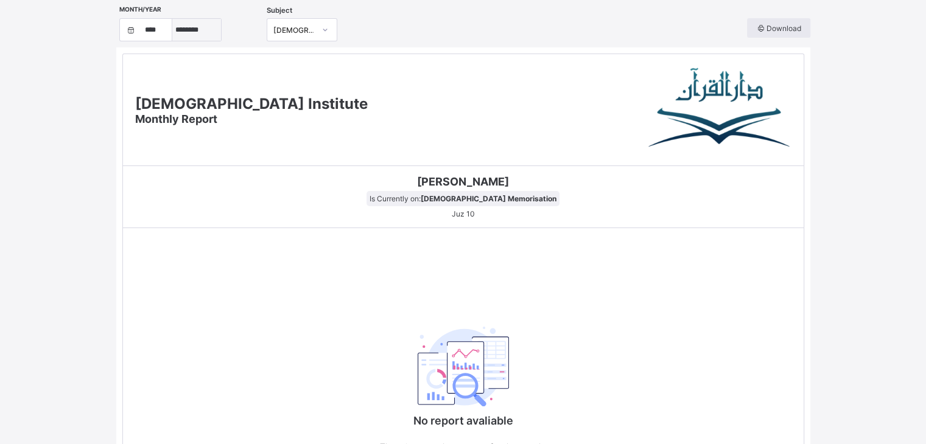
click at [177, 19] on select "***** ******** ***** ***** *** **** **** ****** ********* ******* ******** ****…" at bounding box center [196, 30] width 49 height 22
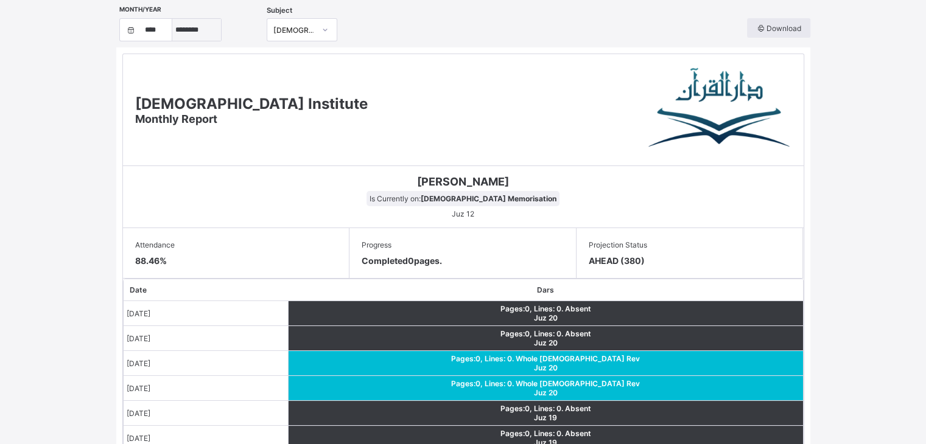
click at [197, 36] on select "***** ******** ***** ***** *** **** **** ****** ********* ******* ******** ****…" at bounding box center [196, 30] width 49 height 22
select select "*"
click at [177, 19] on select "***** ******** ***** ***** *** **** **** ****** ********* ******* ******** ****…" at bounding box center [196, 30] width 49 height 22
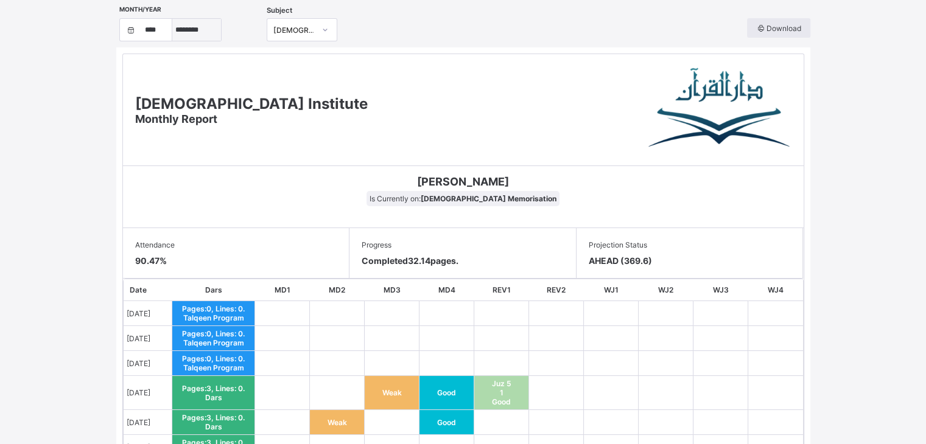
click at [201, 33] on select "***** ******** ***** ***** *** **** **** ****** ********* ******* ******** ****…" at bounding box center [196, 30] width 49 height 22
click at [399, 72] on div "Darul Quran Institute Monthly Report" at bounding box center [463, 110] width 681 height 112
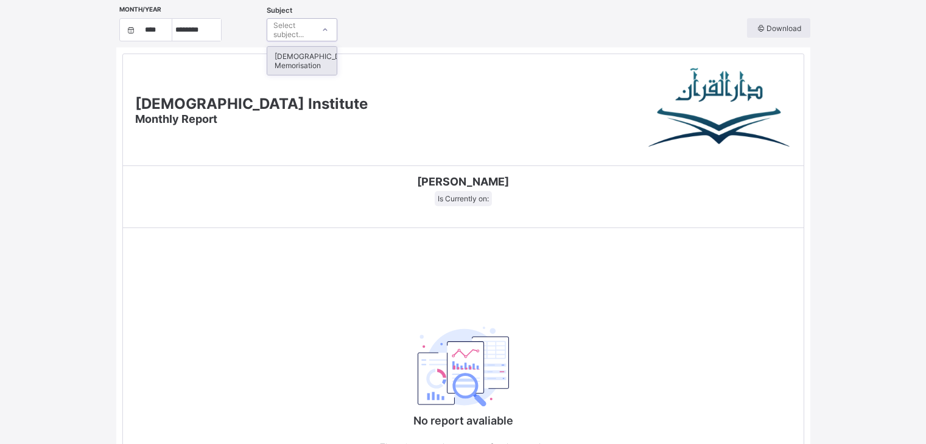
select select "****"
click at [310, 63] on div "[DEMOGRAPHIC_DATA] Memorisation" at bounding box center [302, 61] width 70 height 28
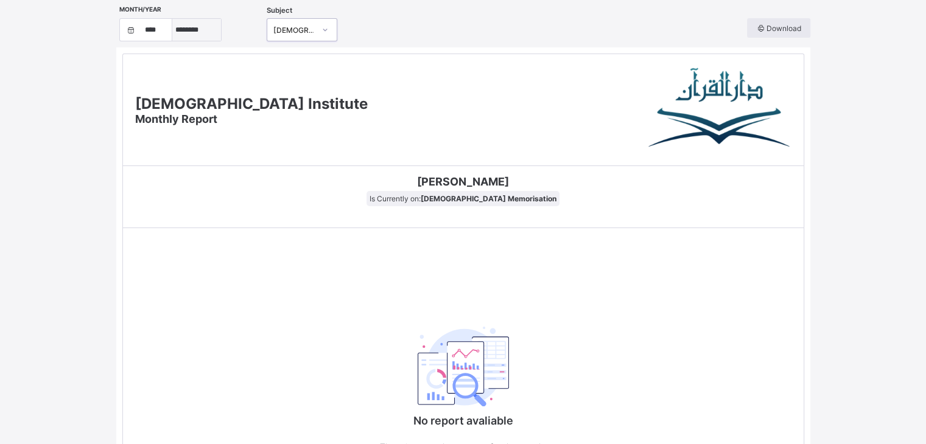
click at [192, 30] on select "***** ******** ***** ***** *** **** **** ****** ********* ******* ******** ****…" at bounding box center [196, 30] width 49 height 22
click at [177, 19] on select "***** ******** ***** ***** *** **** **** ****** ********* ******* ******** ****…" at bounding box center [196, 30] width 49 height 22
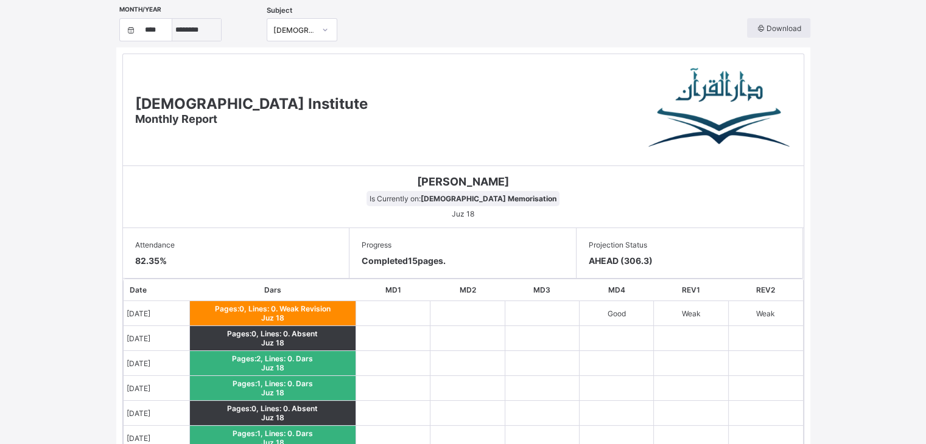
click at [211, 32] on select "***** ******** ***** ***** *** **** **** ****** ********* ******* ******** ****…" at bounding box center [196, 30] width 49 height 22
select select "*"
click at [177, 19] on select "***** ******** ***** ***** *** **** **** ****** ********* ******* ******** ****…" at bounding box center [196, 30] width 49 height 22
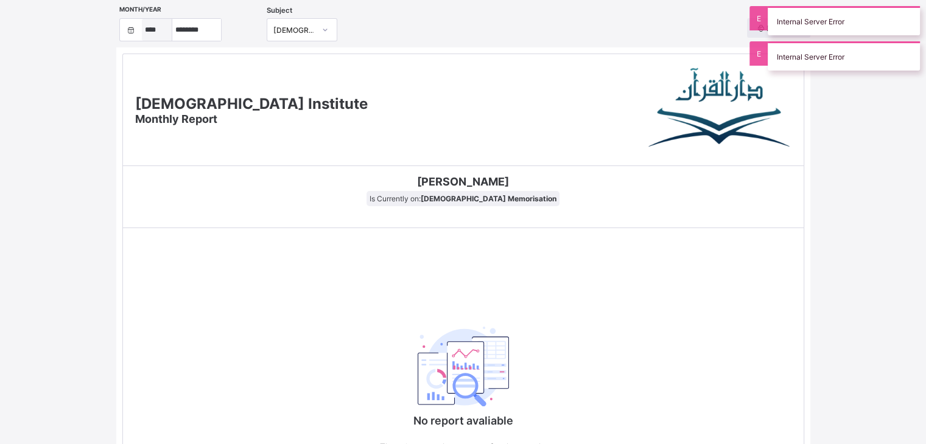
click at [150, 33] on select "**** **** **** **** **** **** ****" at bounding box center [157, 30] width 30 height 22
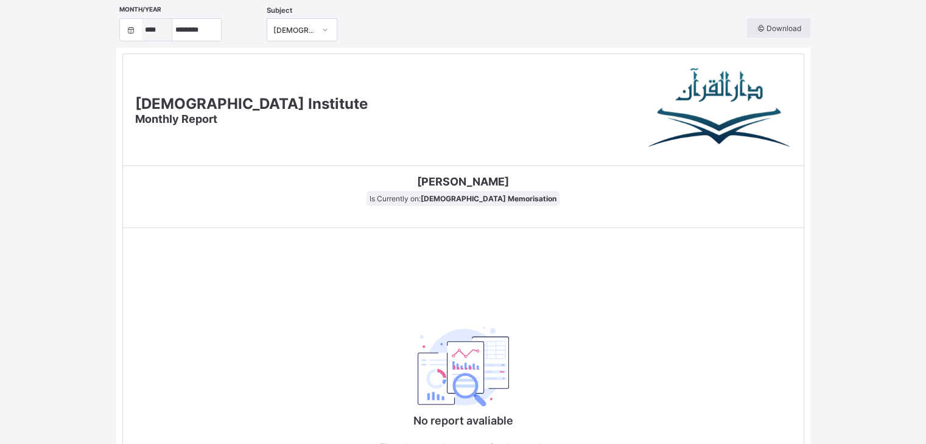
select select "****"
click at [146, 19] on select "**** **** **** **** **** **** ****" at bounding box center [157, 30] width 30 height 22
select select "*"
